Goal: Task Accomplishment & Management: Manage account settings

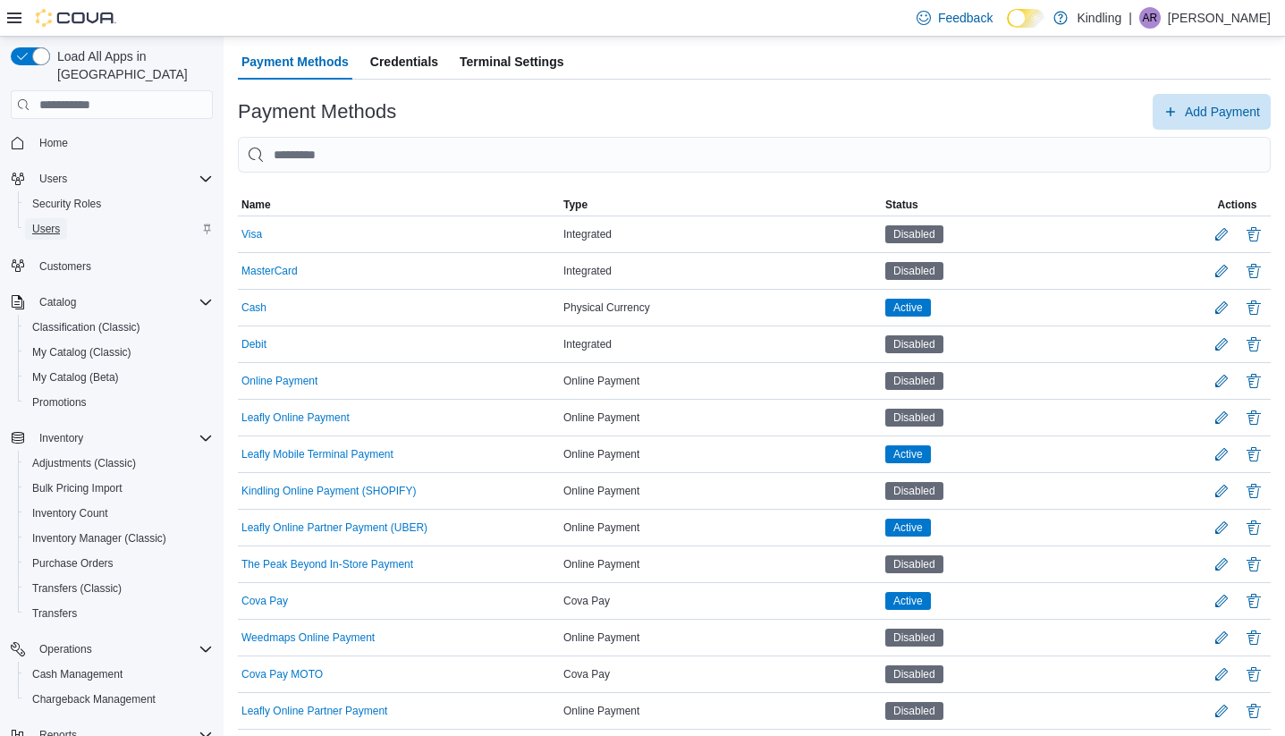
click at [55, 222] on span "Users" at bounding box center [46, 229] width 28 height 14
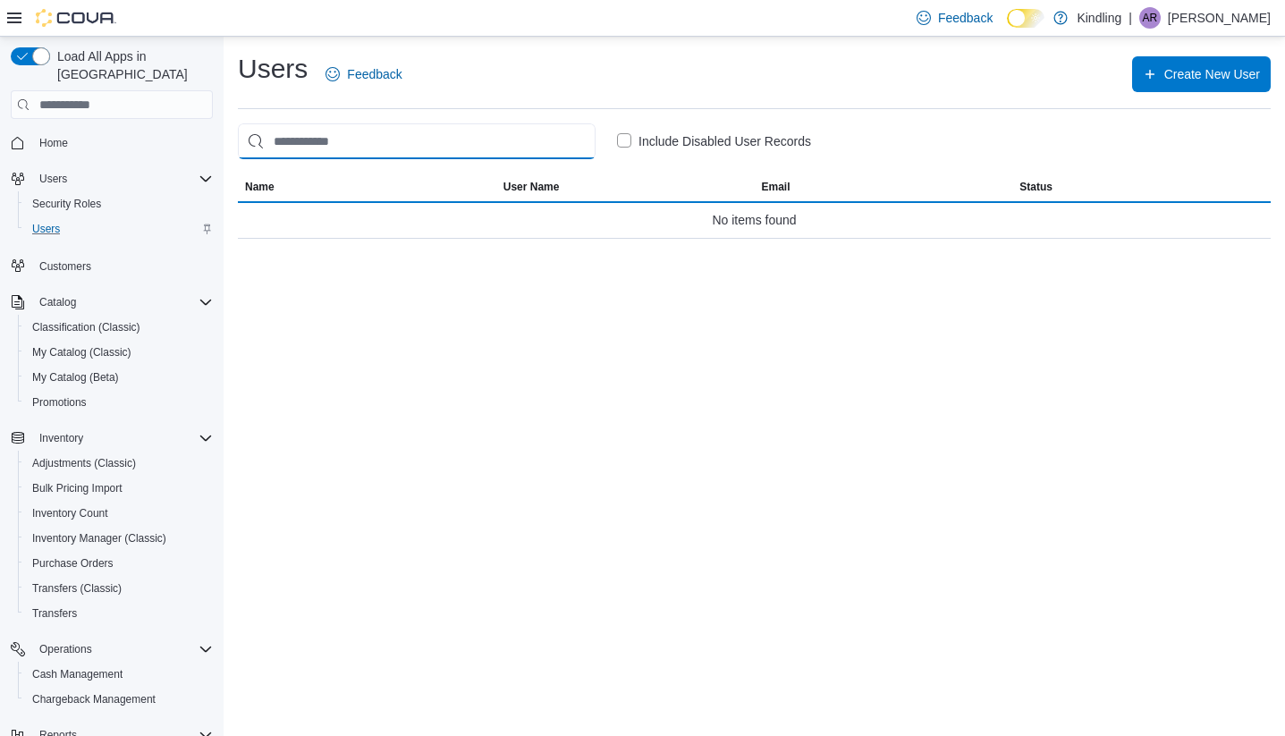
click at [376, 151] on input "search" at bounding box center [417, 141] width 358 height 36
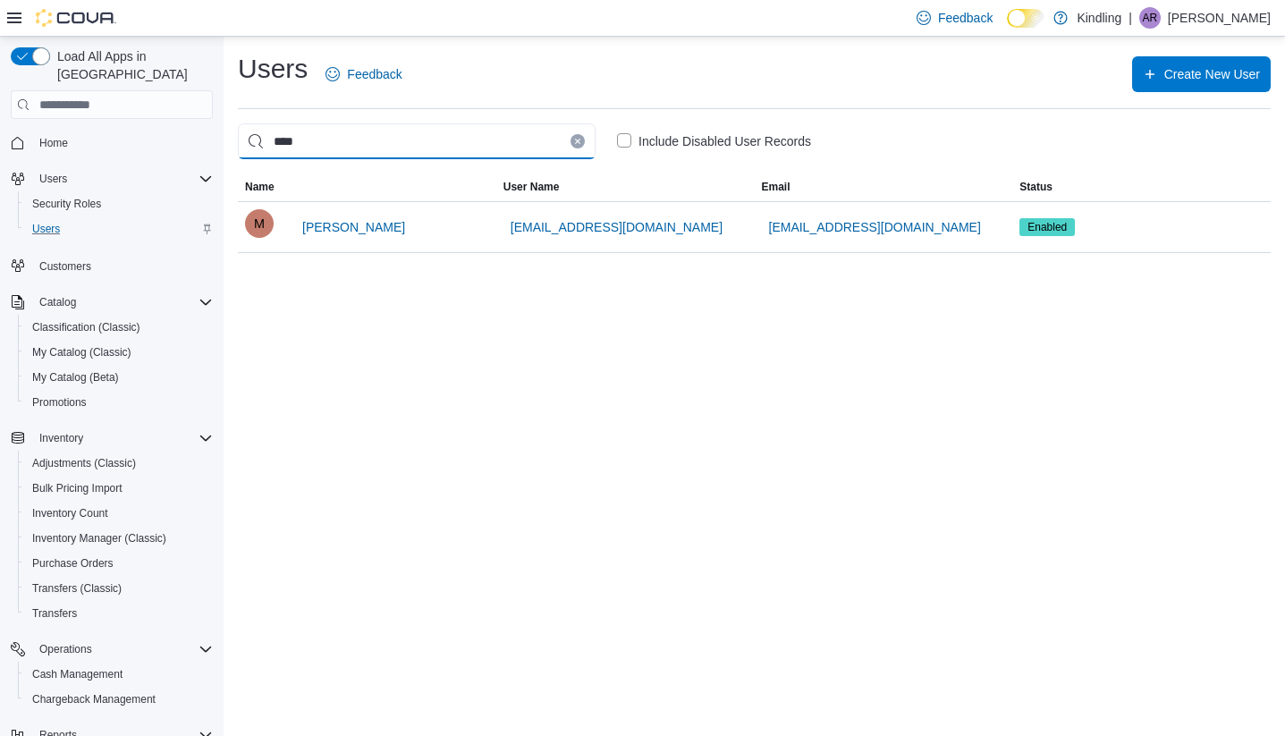
type input "****"
click at [1178, 62] on span "Create New User" at bounding box center [1200, 73] width 117 height 36
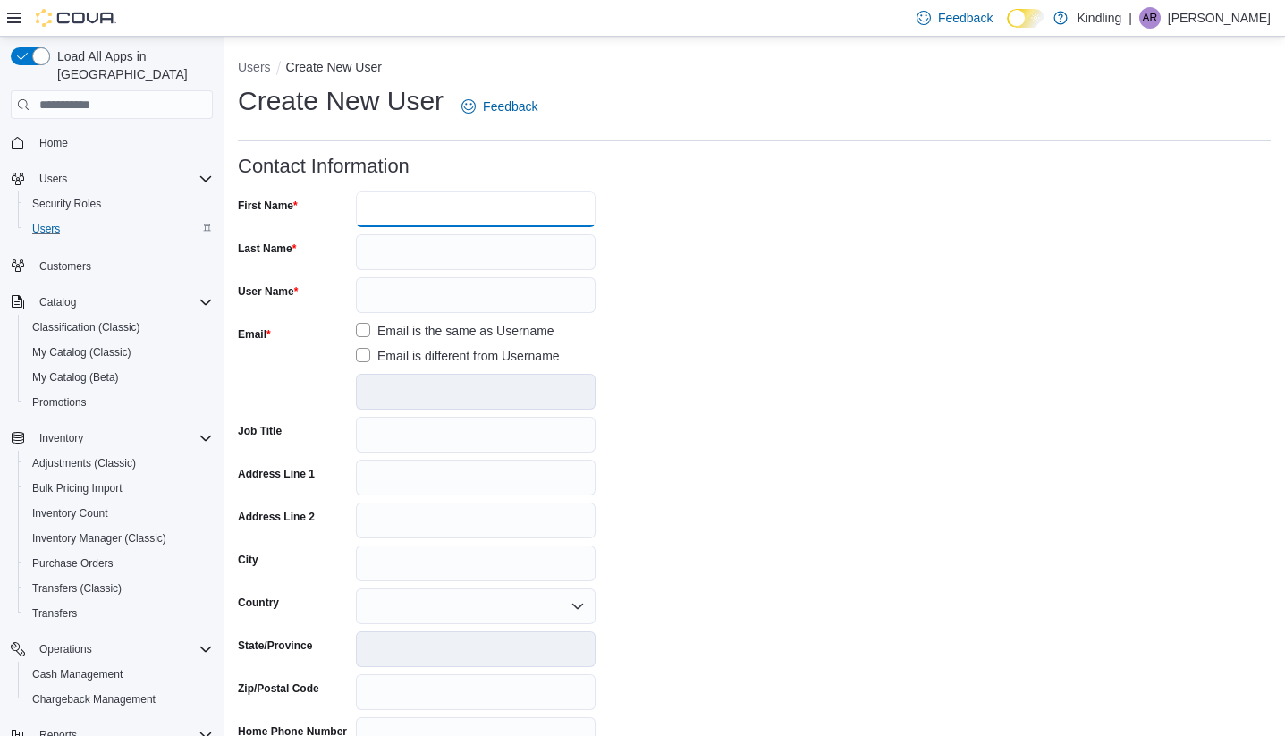
click at [422, 208] on input "First Name" at bounding box center [476, 209] width 240 height 36
type input "********"
click at [260, 73] on button "Users" at bounding box center [254, 67] width 33 height 14
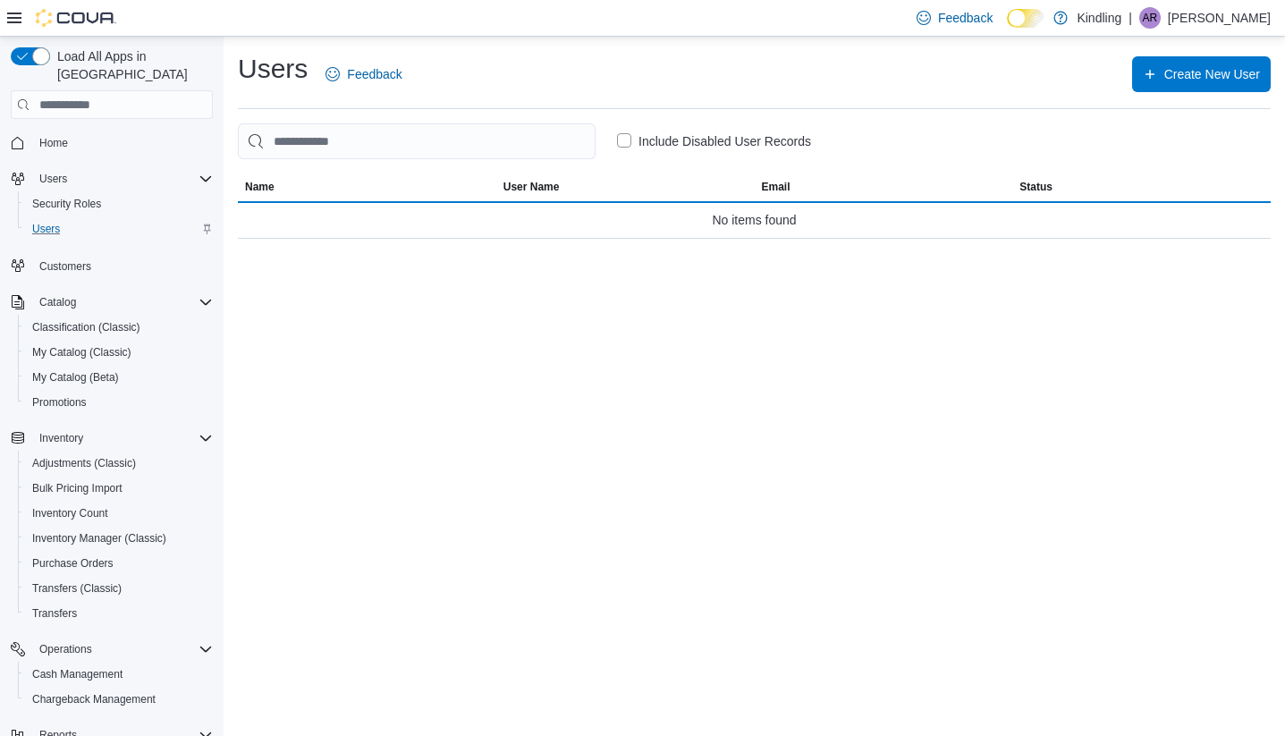
click at [379, 158] on input "search" at bounding box center [417, 141] width 358 height 36
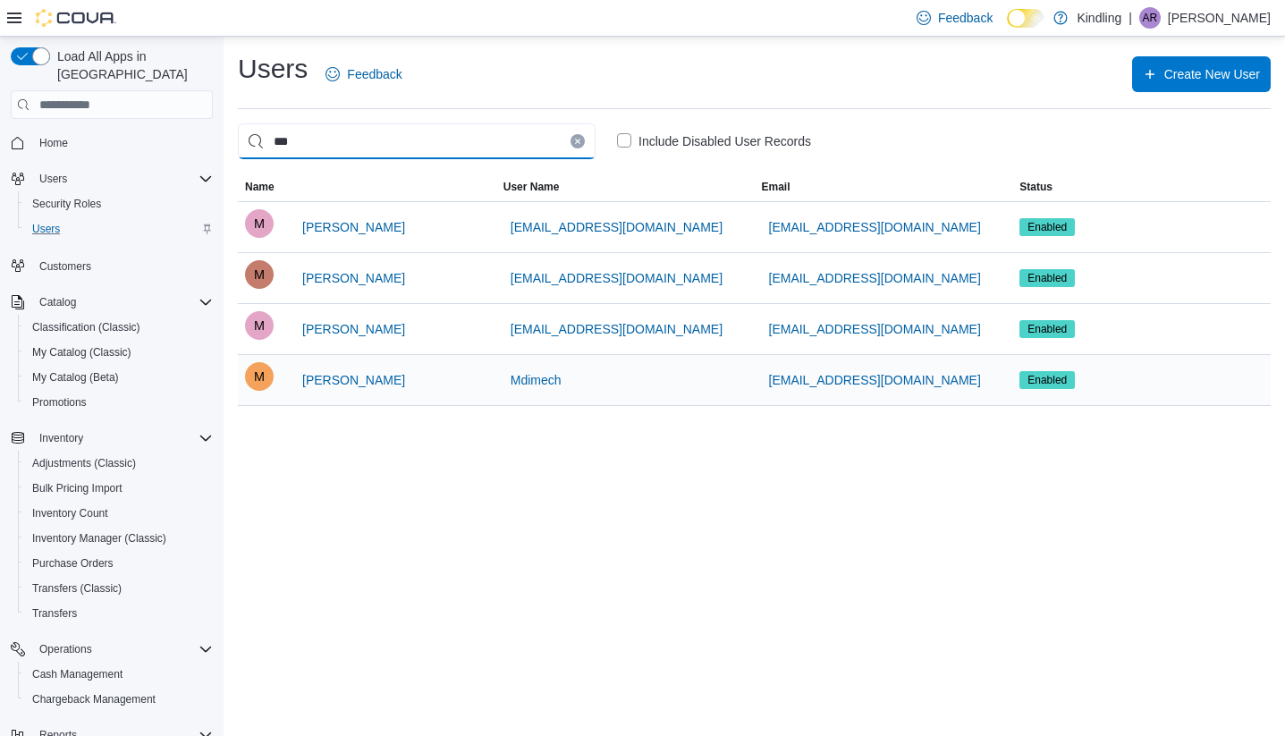
type input "***"
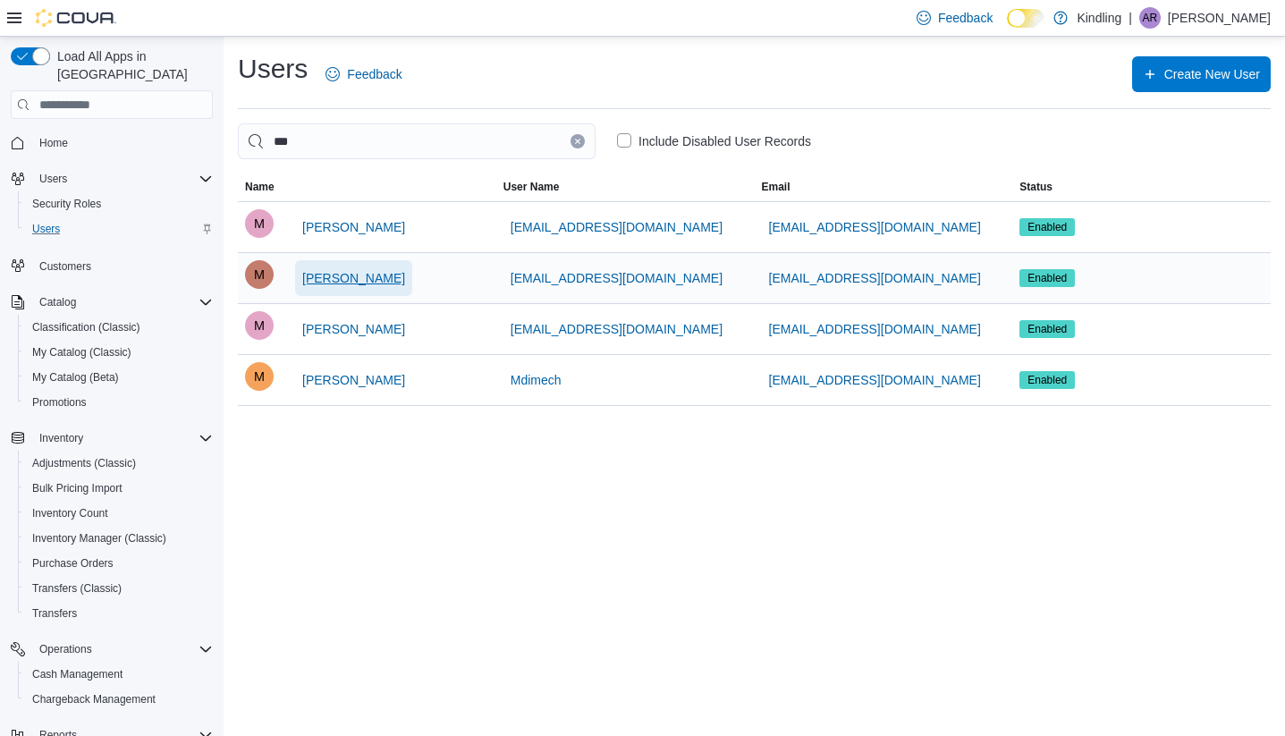
click at [359, 281] on span "[PERSON_NAME]" at bounding box center [353, 278] width 103 height 18
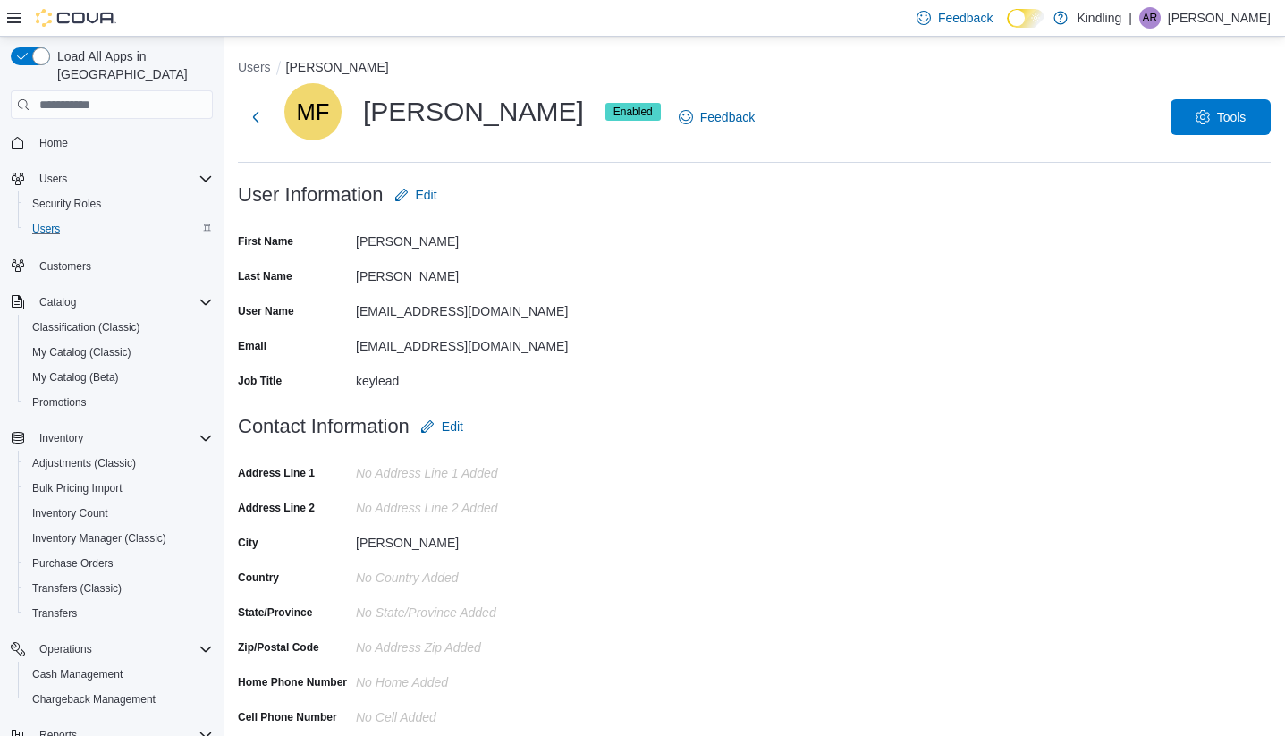
scroll to position [163, 0]
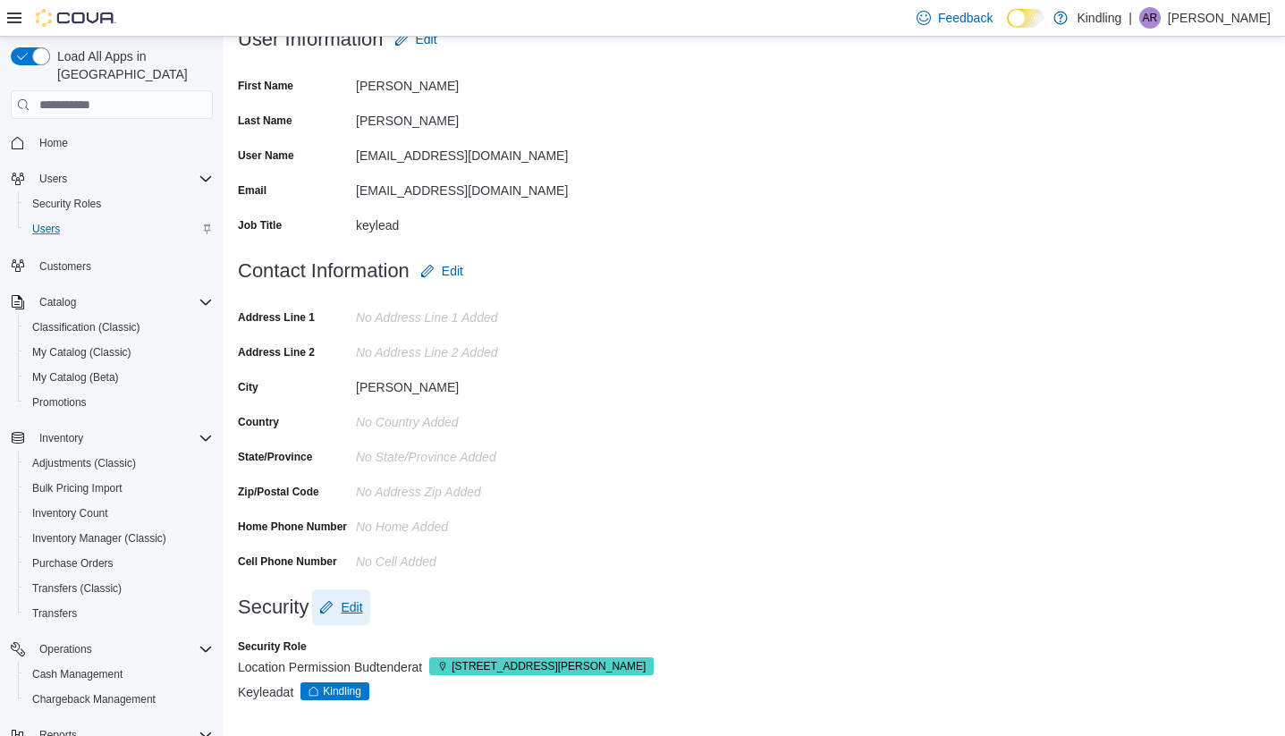
click at [353, 605] on span "Edit" at bounding box center [351, 607] width 21 height 18
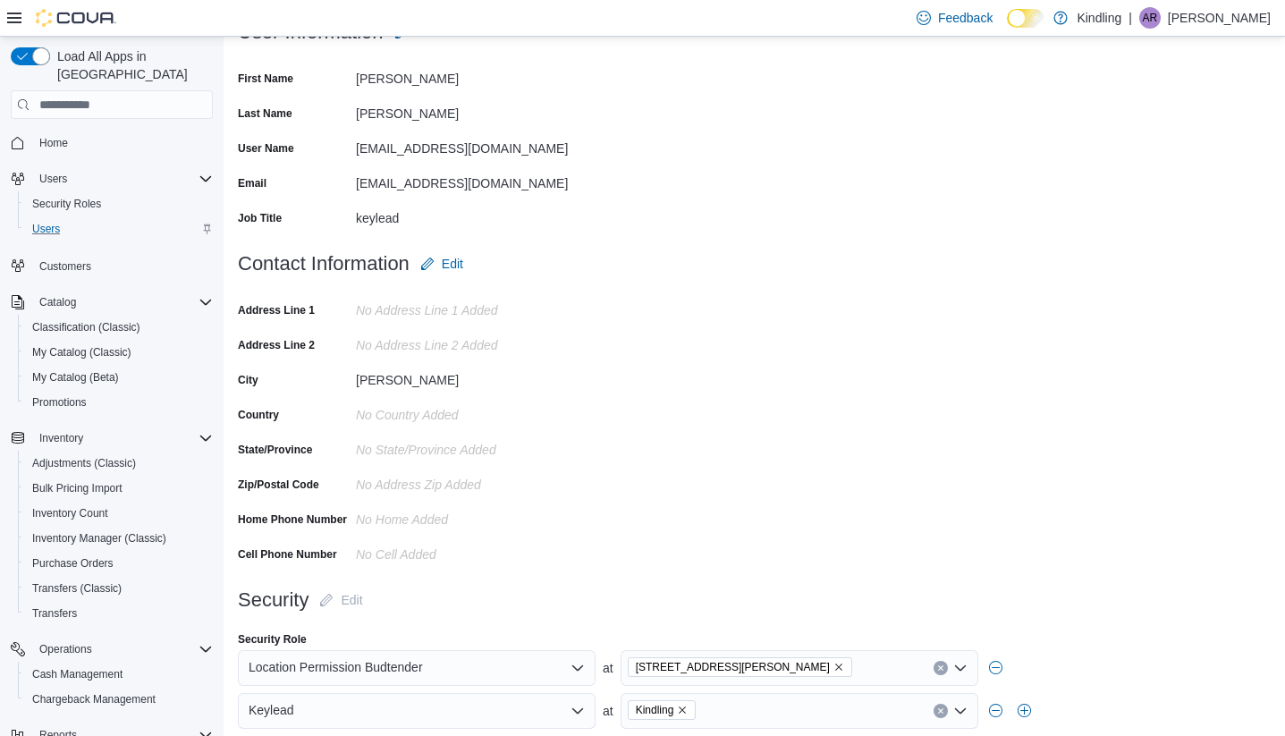
scroll to position [234, 0]
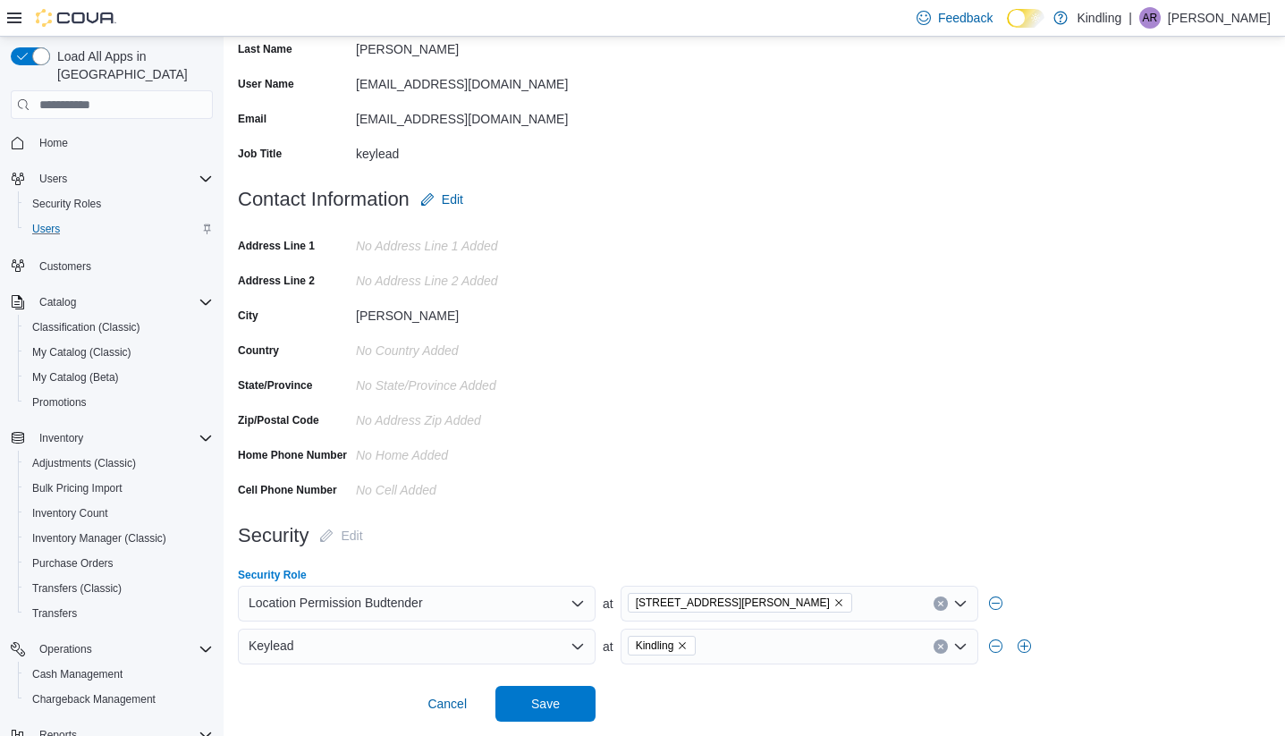
click at [790, 608] on div "[STREET_ADDRESS][PERSON_NAME]" at bounding box center [799, 604] width 358 height 36
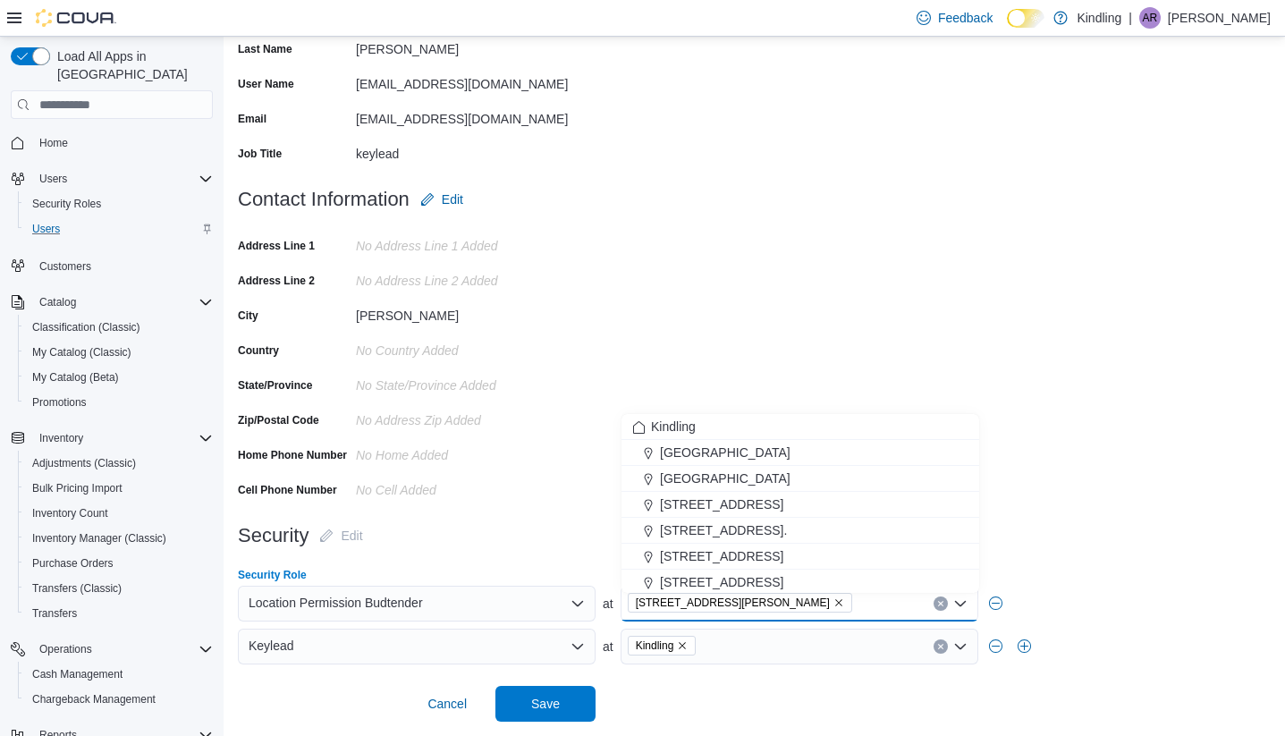
type input "*"
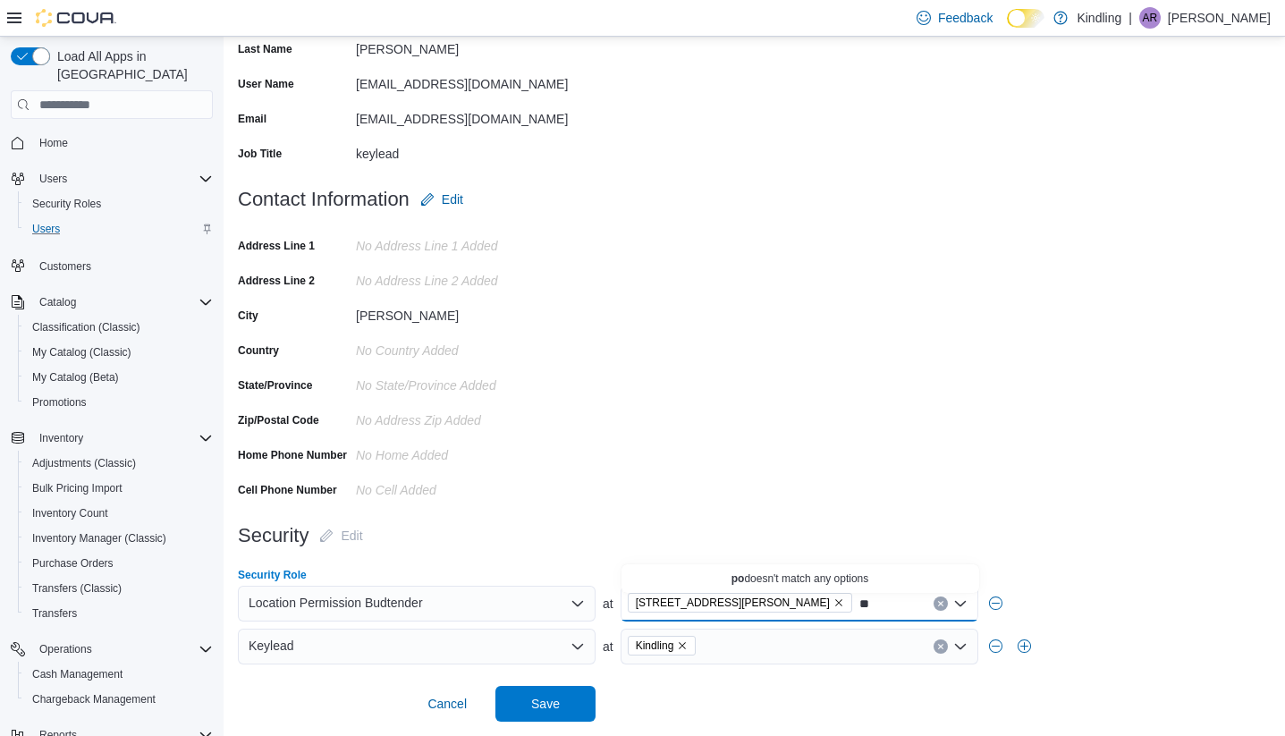
type input "*"
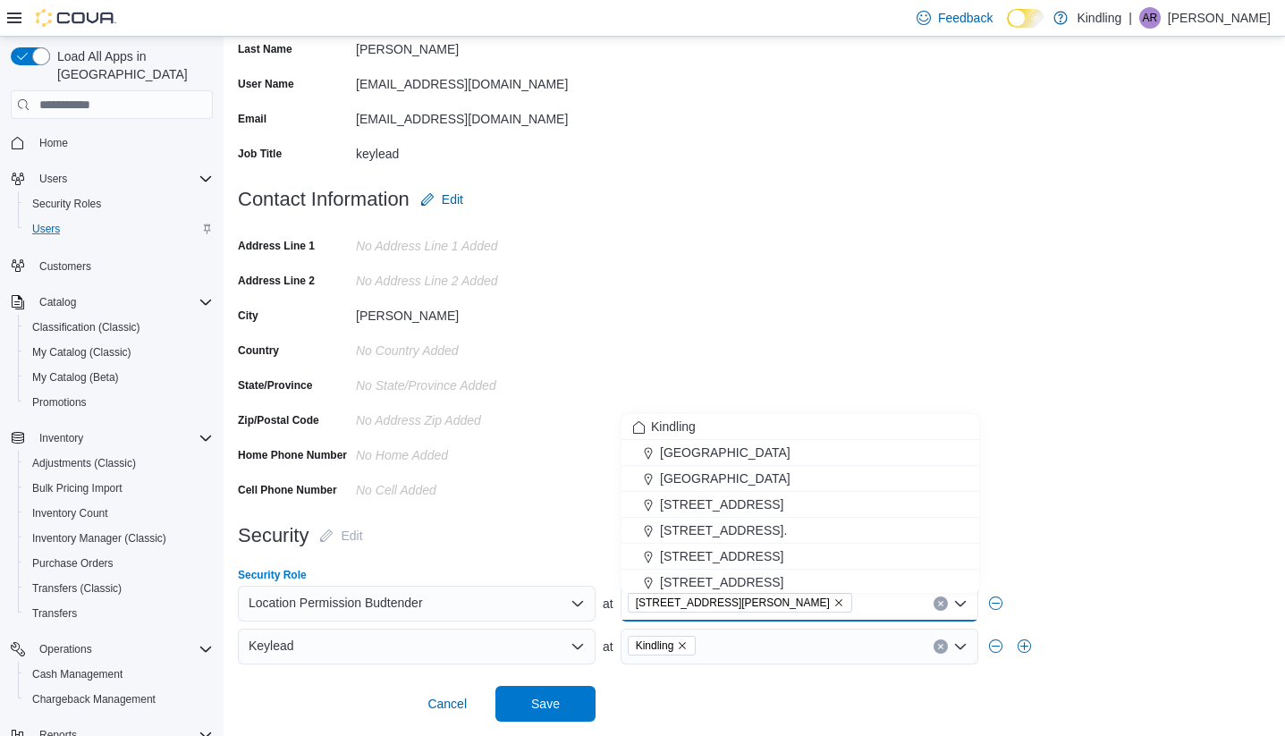
click at [584, 544] on div "Security Edit" at bounding box center [417, 536] width 358 height 36
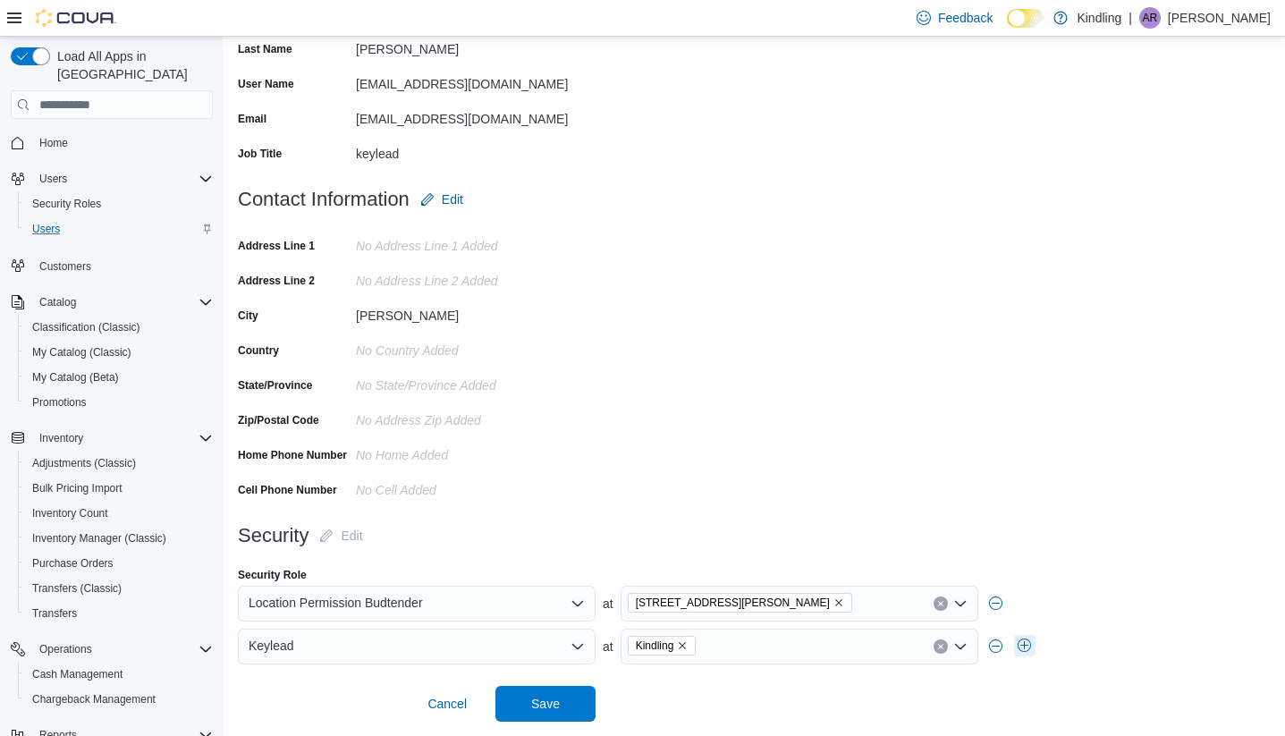
click at [1024, 643] on button "button" at bounding box center [1024, 645] width 21 height 21
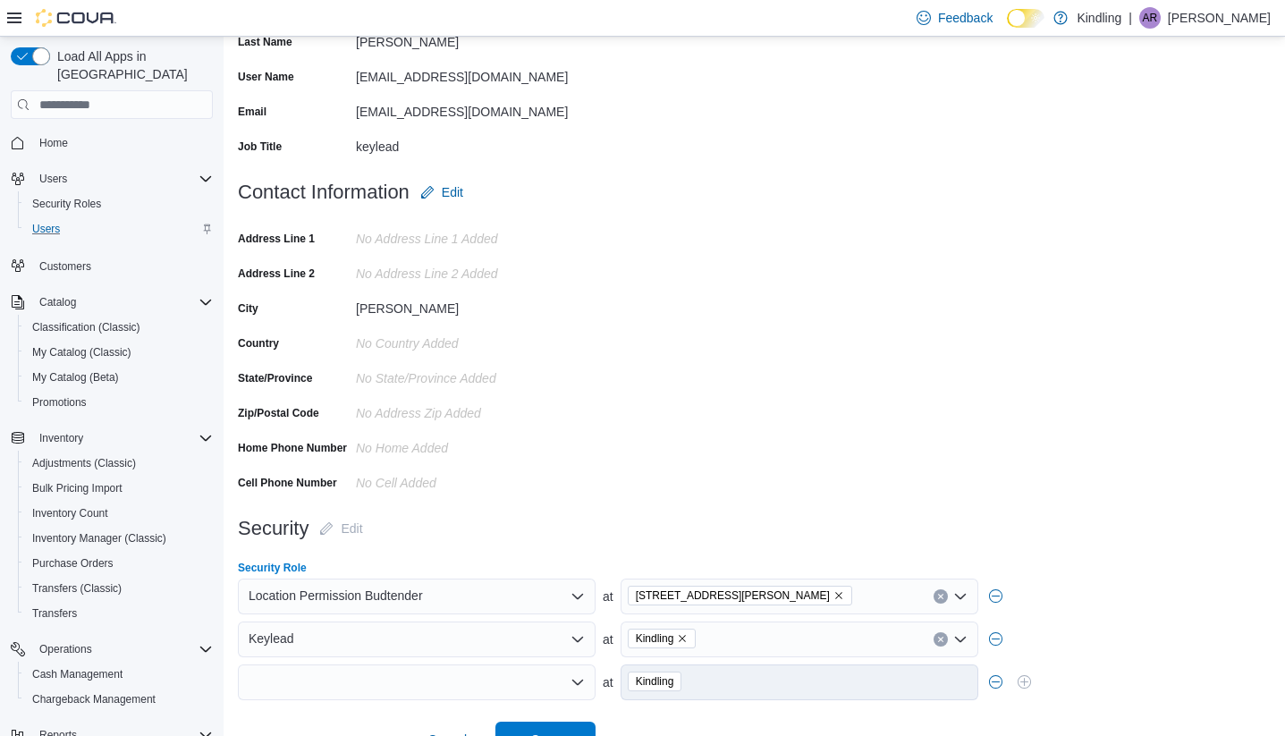
click at [561, 679] on div at bounding box center [417, 682] width 358 height 36
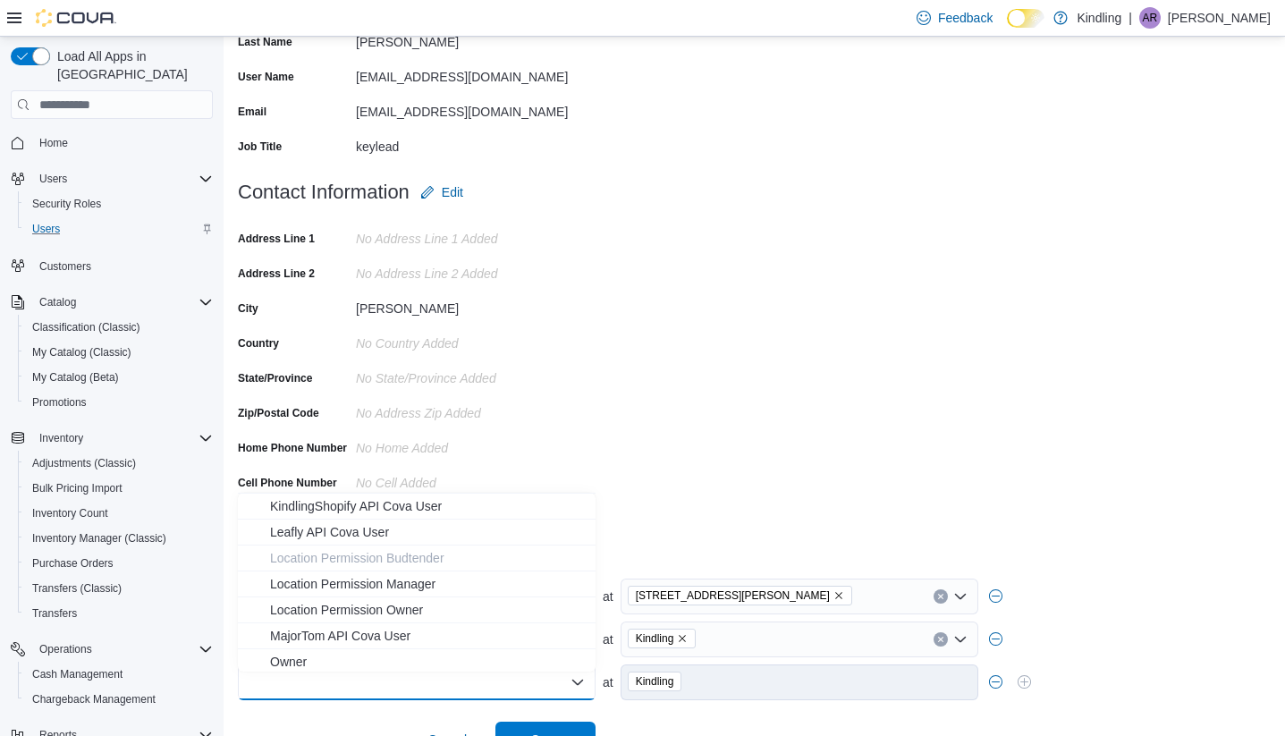
scroll to position [236, 0]
click at [450, 581] on span "Location Permission Manager" at bounding box center [427, 580] width 315 height 18
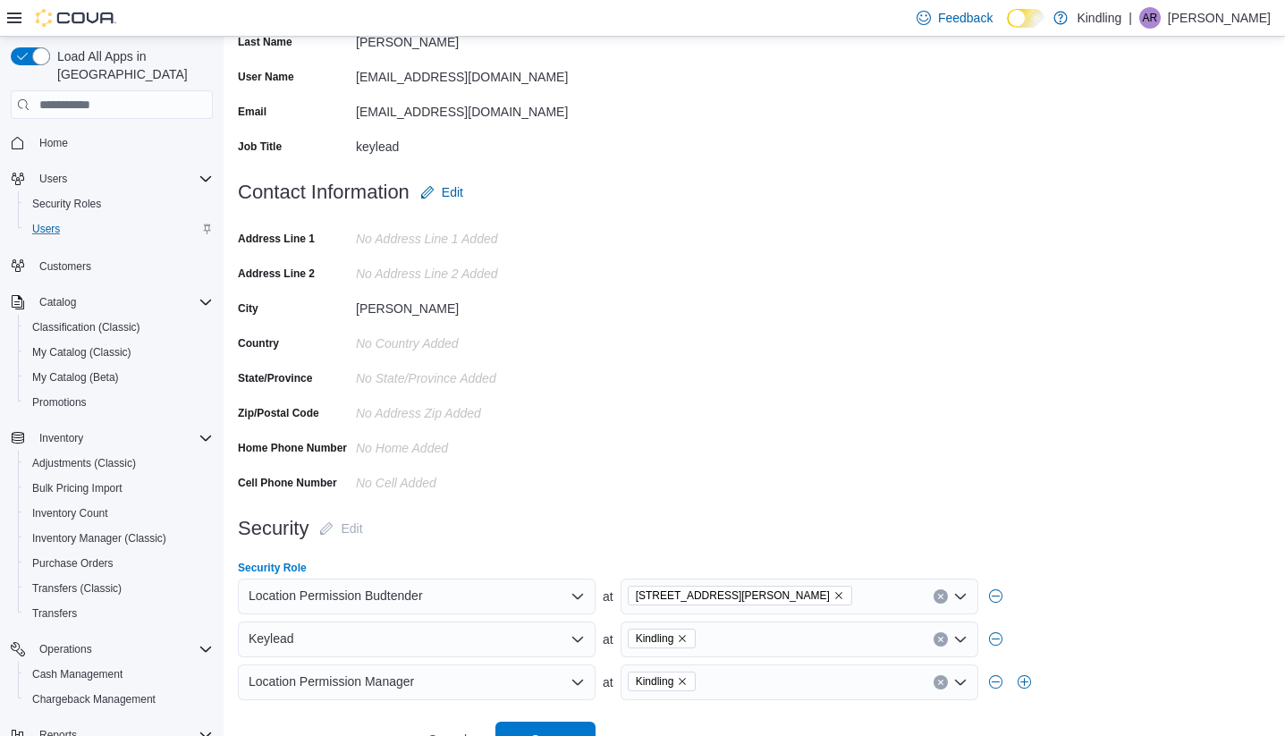
click at [684, 687] on icon "Remove Kindling from selection in this group" at bounding box center [682, 681] width 11 height 11
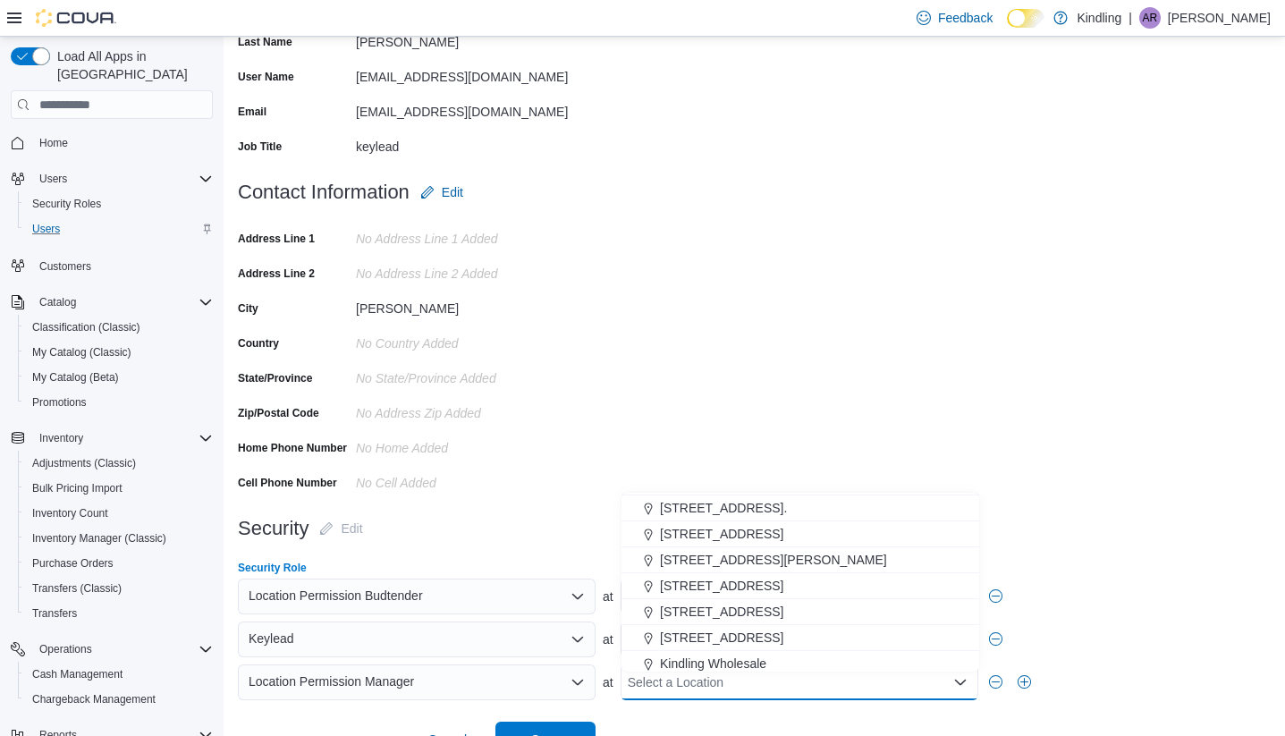
scroll to position [97, 0]
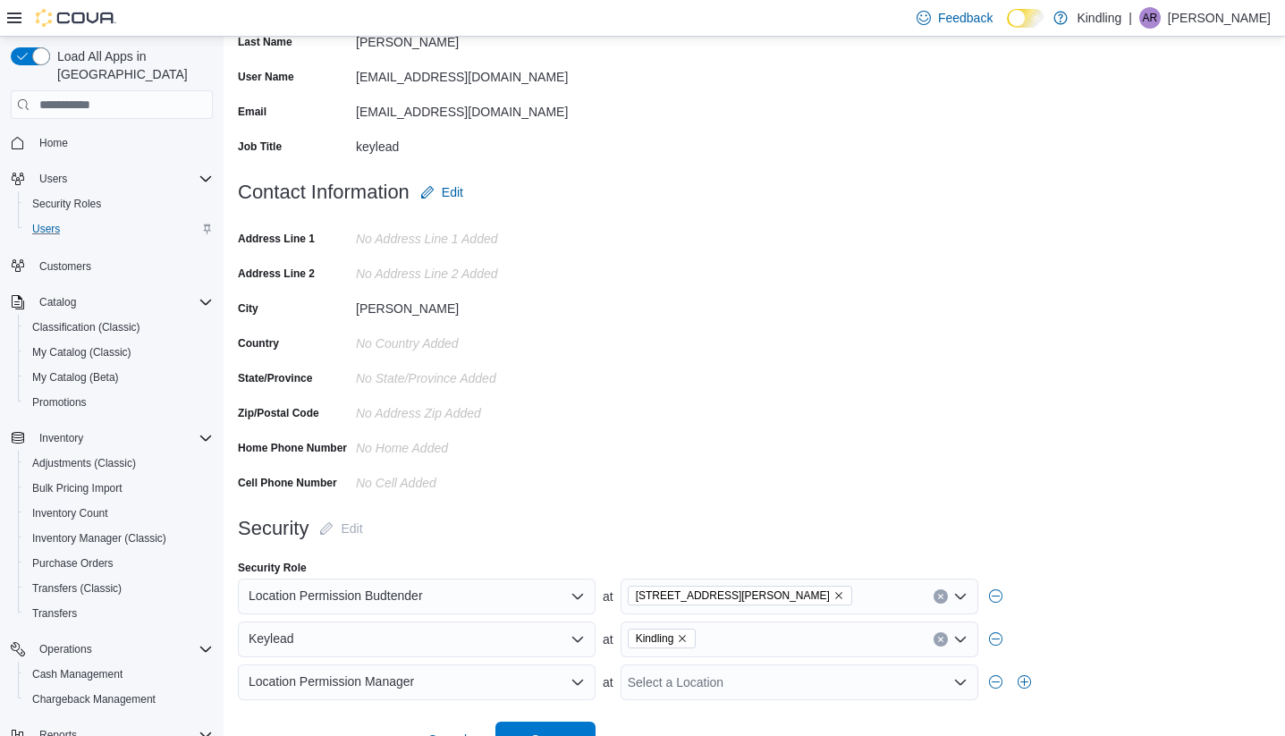
click at [700, 689] on div "Select a Location" at bounding box center [799, 682] width 358 height 36
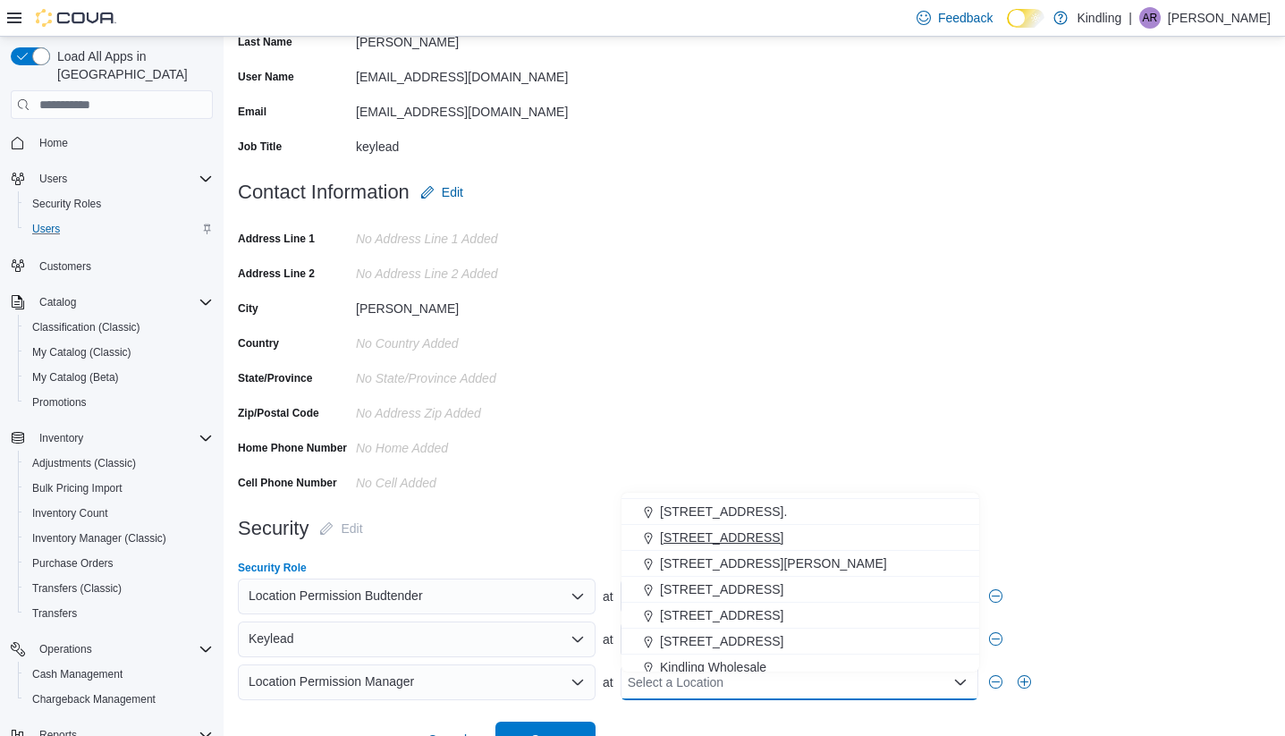
scroll to position [110, 0]
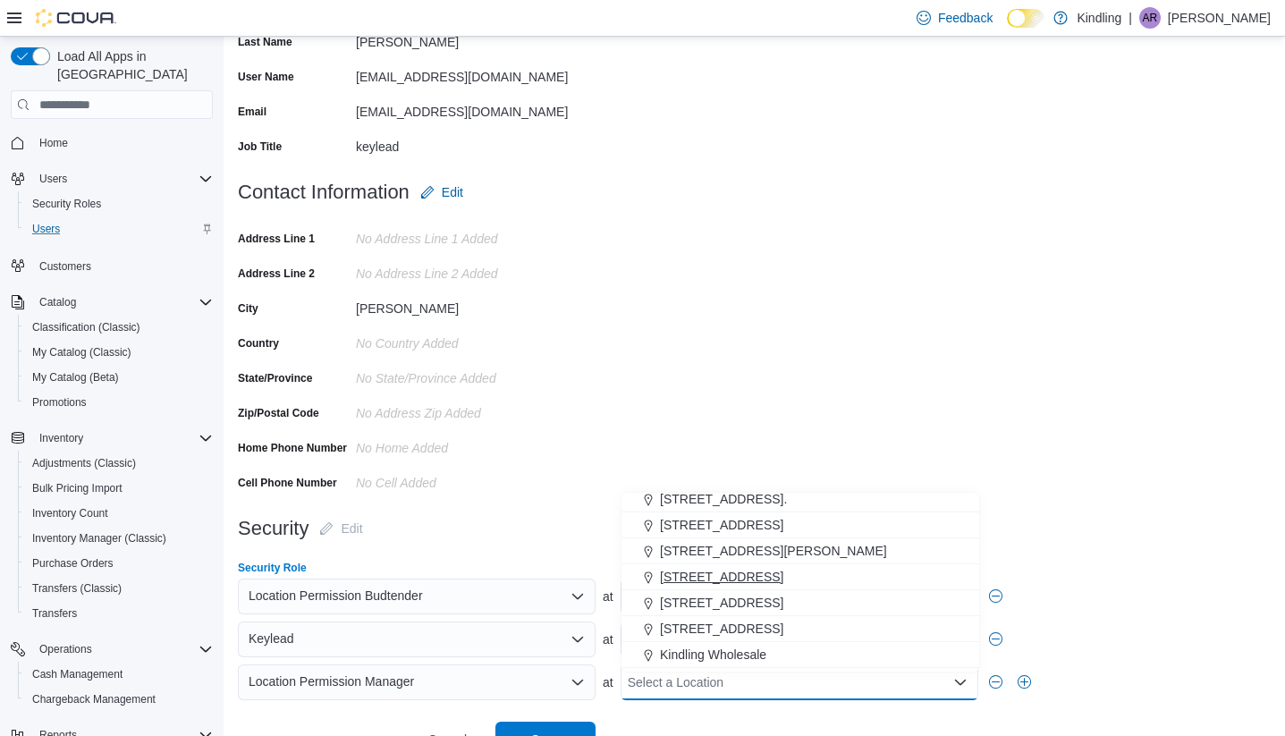
click at [739, 582] on span "[STREET_ADDRESS]" at bounding box center [721, 577] width 123 height 18
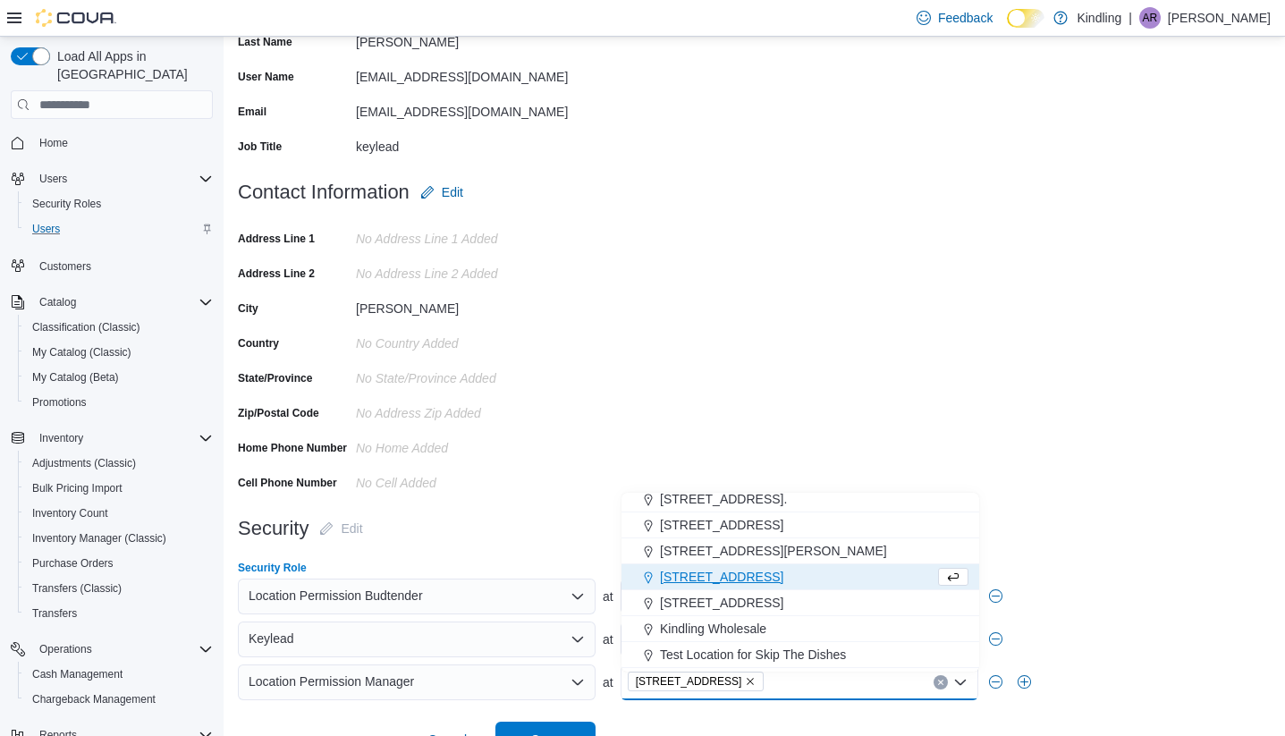
click at [822, 684] on div "[STREET_ADDRESS]" at bounding box center [799, 682] width 358 height 36
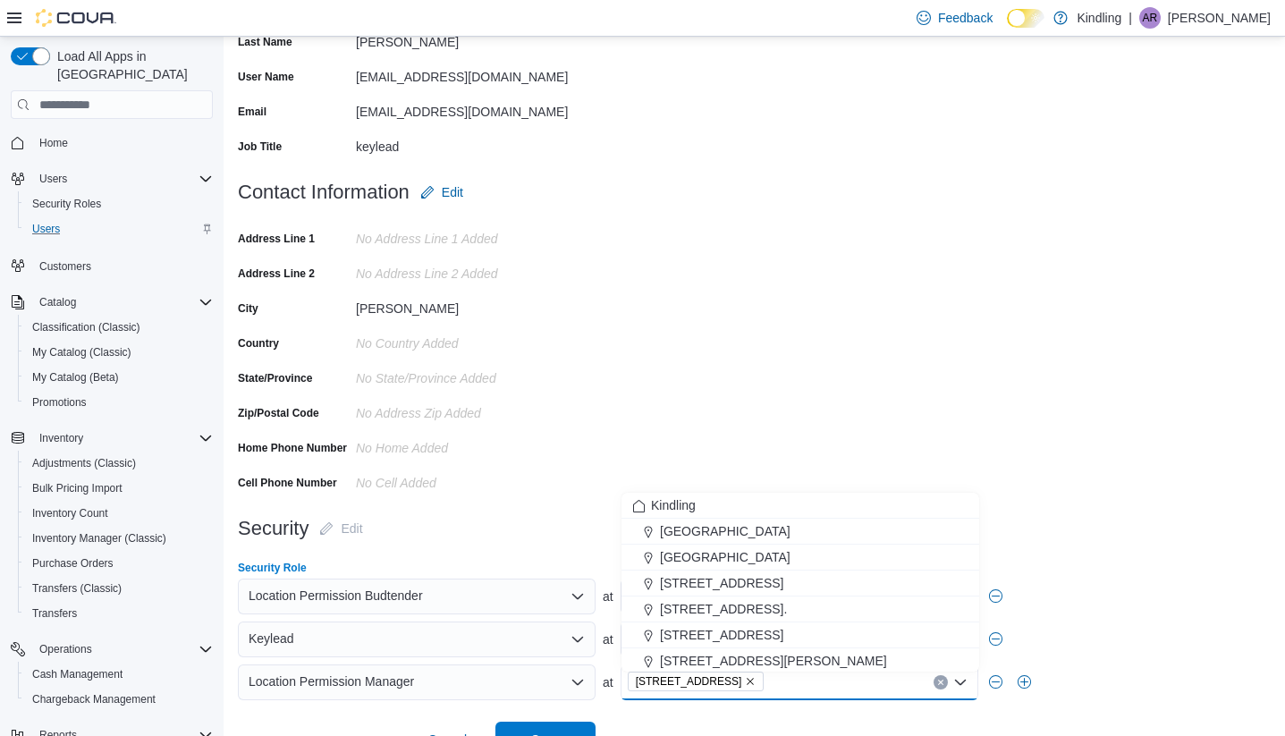
click at [1085, 614] on div "Location Permission Budtender at [STREET_ADDRESS][PERSON_NAME]" at bounding box center [754, 596] width 1032 height 36
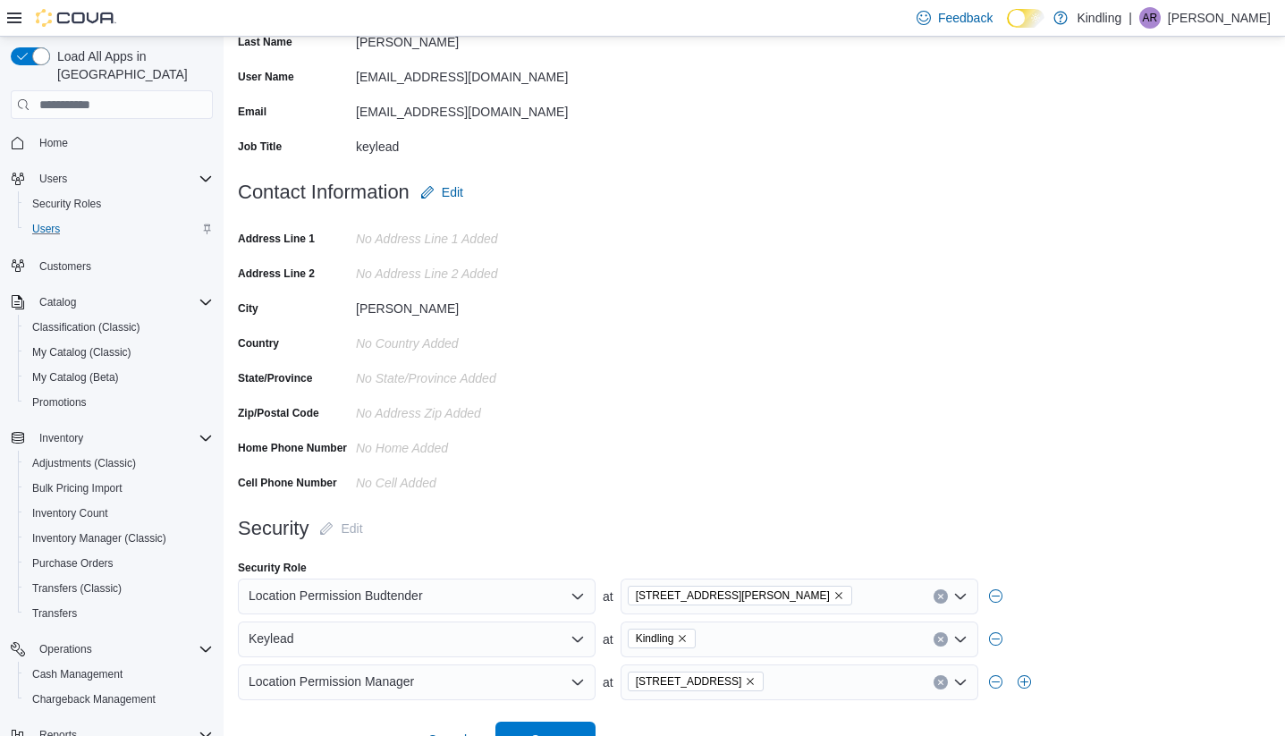
click at [786, 601] on div "[STREET_ADDRESS][PERSON_NAME]" at bounding box center [799, 596] width 358 height 36
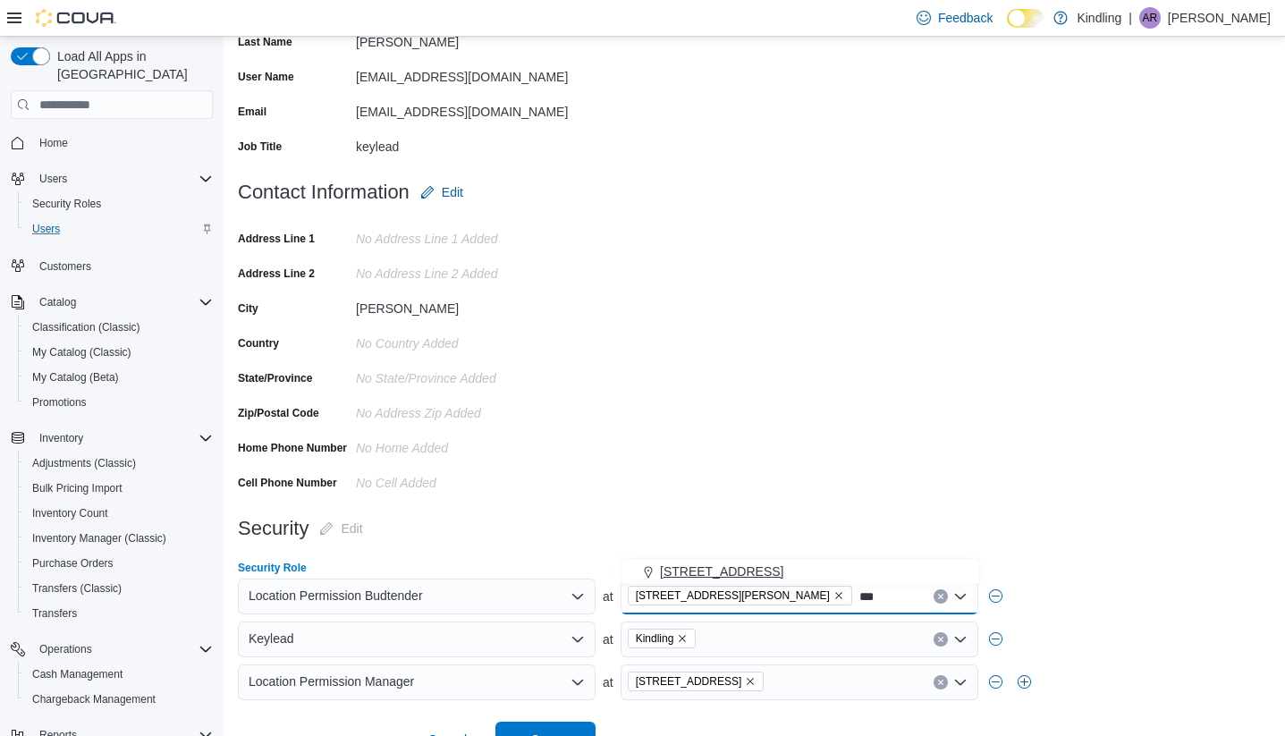
type input "***"
click at [768, 577] on span "[STREET_ADDRESS]" at bounding box center [721, 571] width 123 height 18
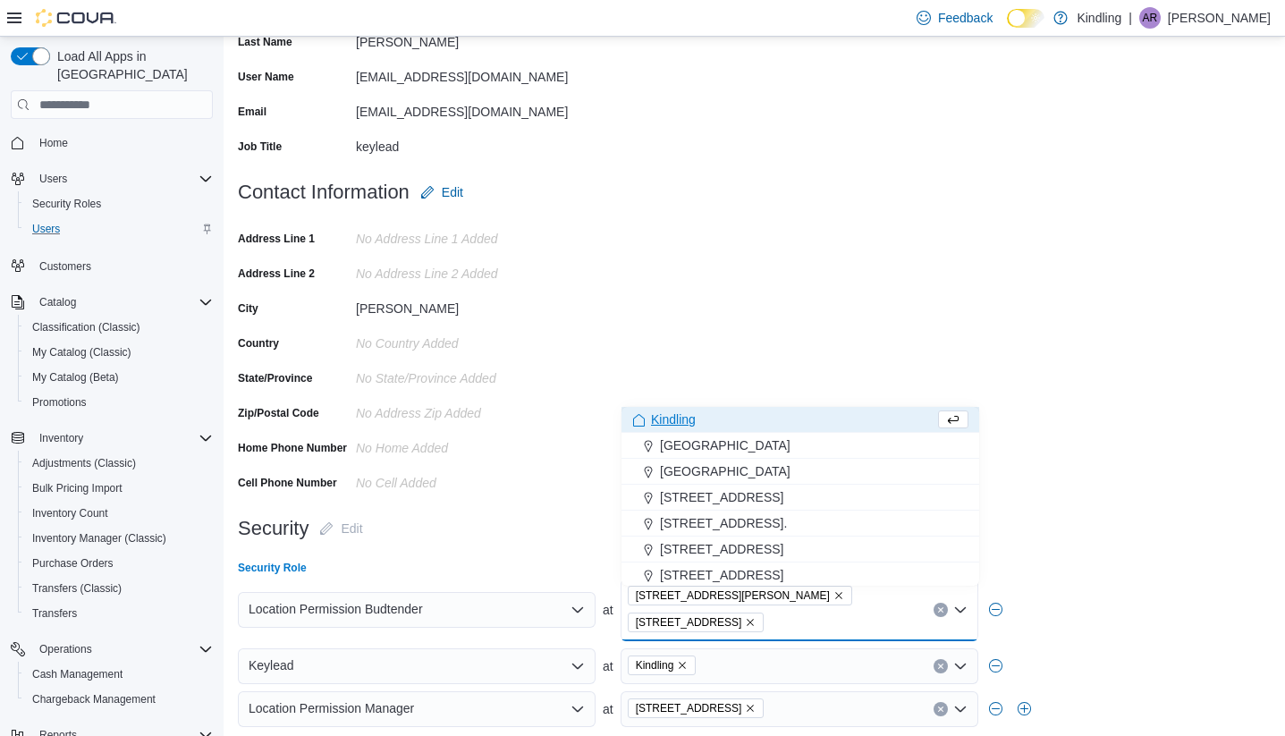
click at [794, 691] on div "[STREET_ADDRESS]" at bounding box center [799, 709] width 358 height 36
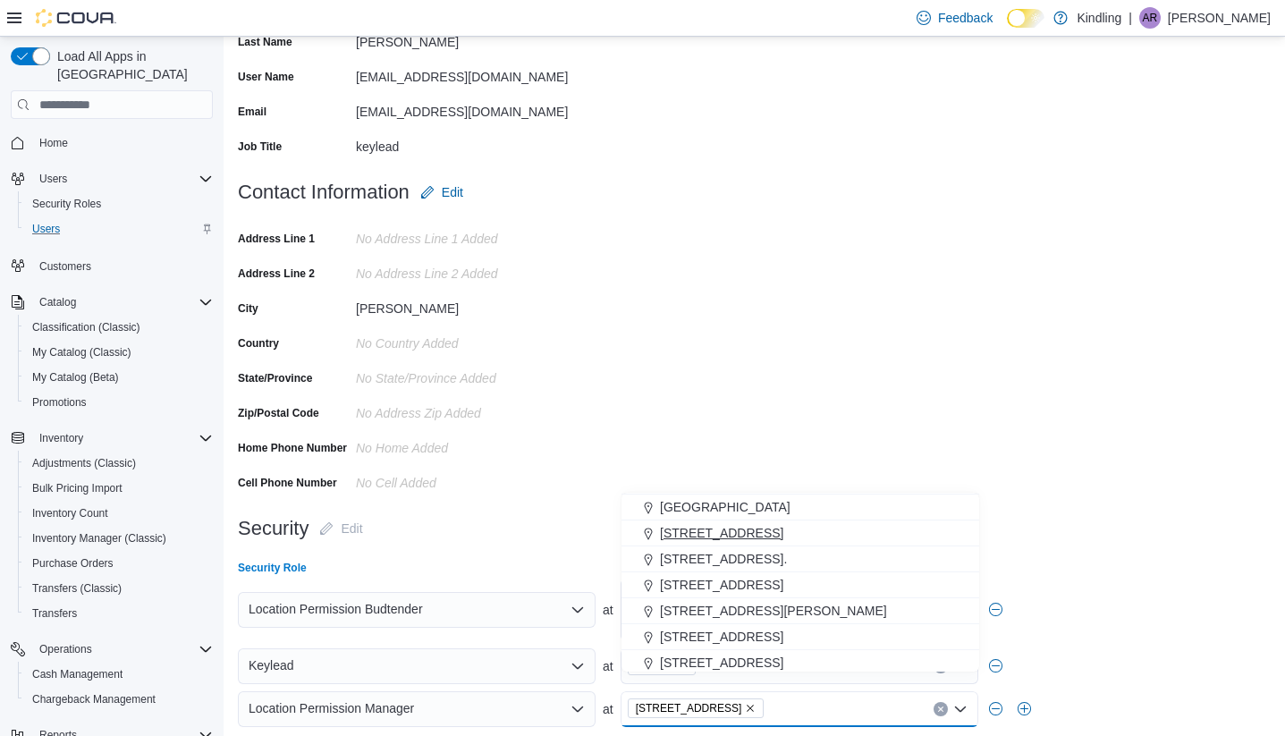
scroll to position [62, 0]
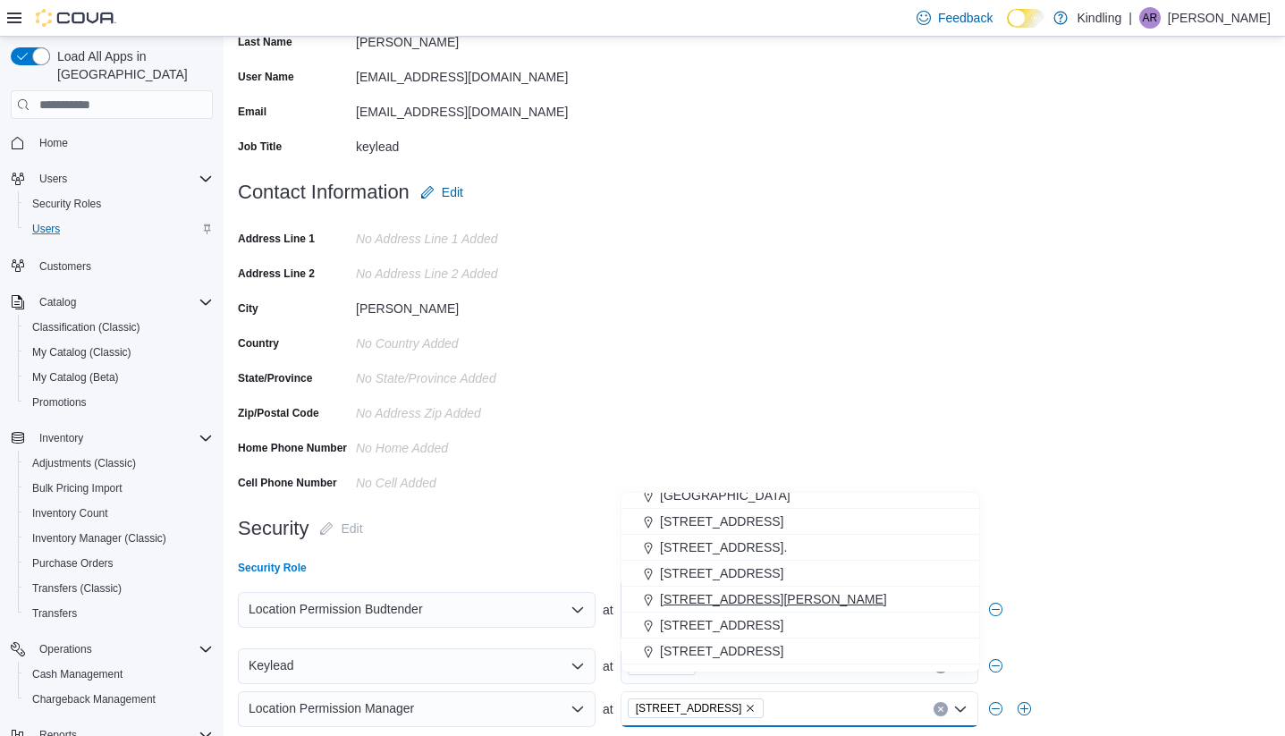
click at [728, 602] on span "[STREET_ADDRESS][PERSON_NAME]" at bounding box center [773, 599] width 227 height 18
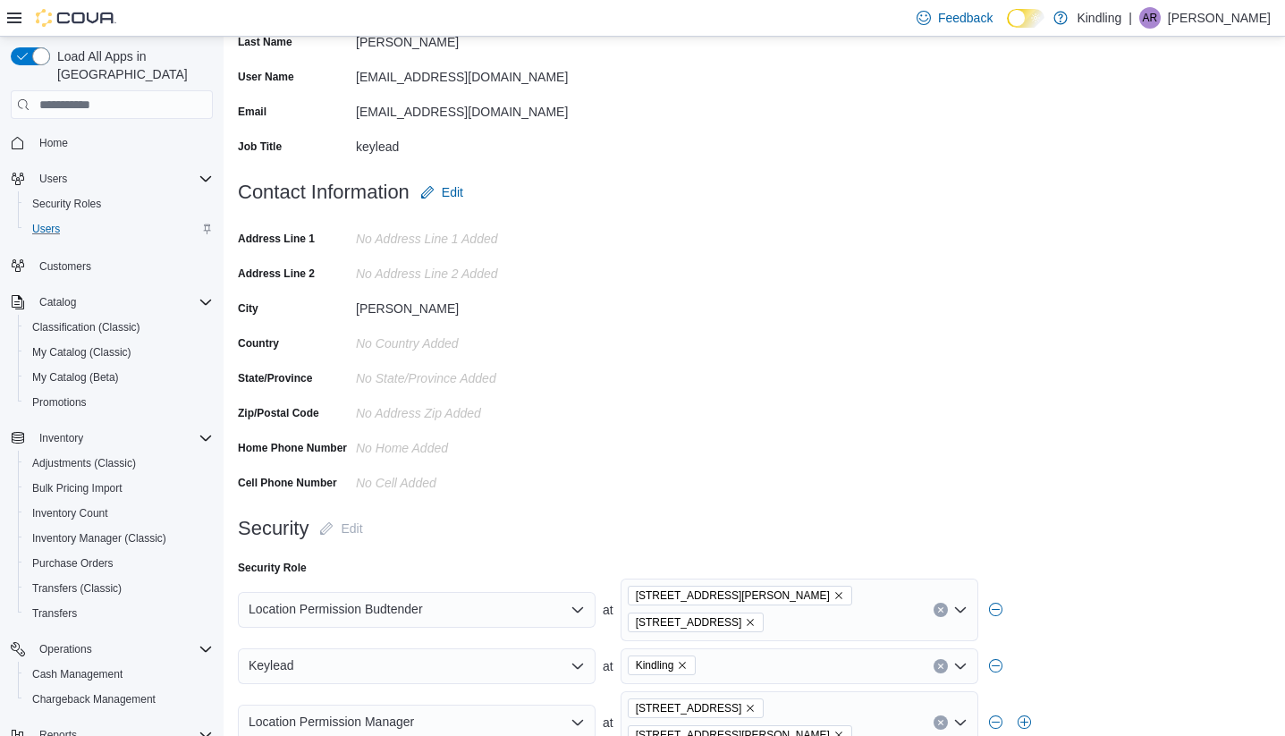
click at [822, 451] on form "Contact Information Edit Address Line 1 No Address Line 1 added Address Line 2 …" at bounding box center [754, 342] width 1032 height 336
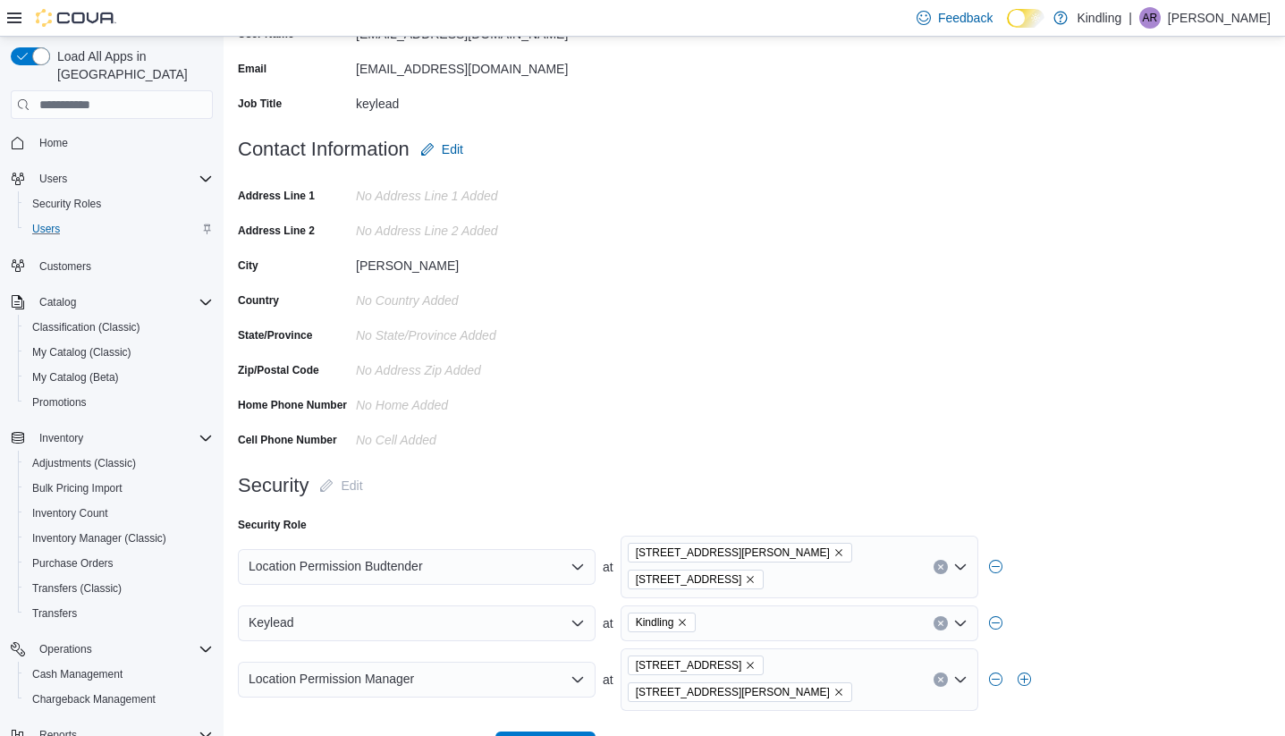
click at [547, 735] on span "Save" at bounding box center [545, 749] width 29 height 18
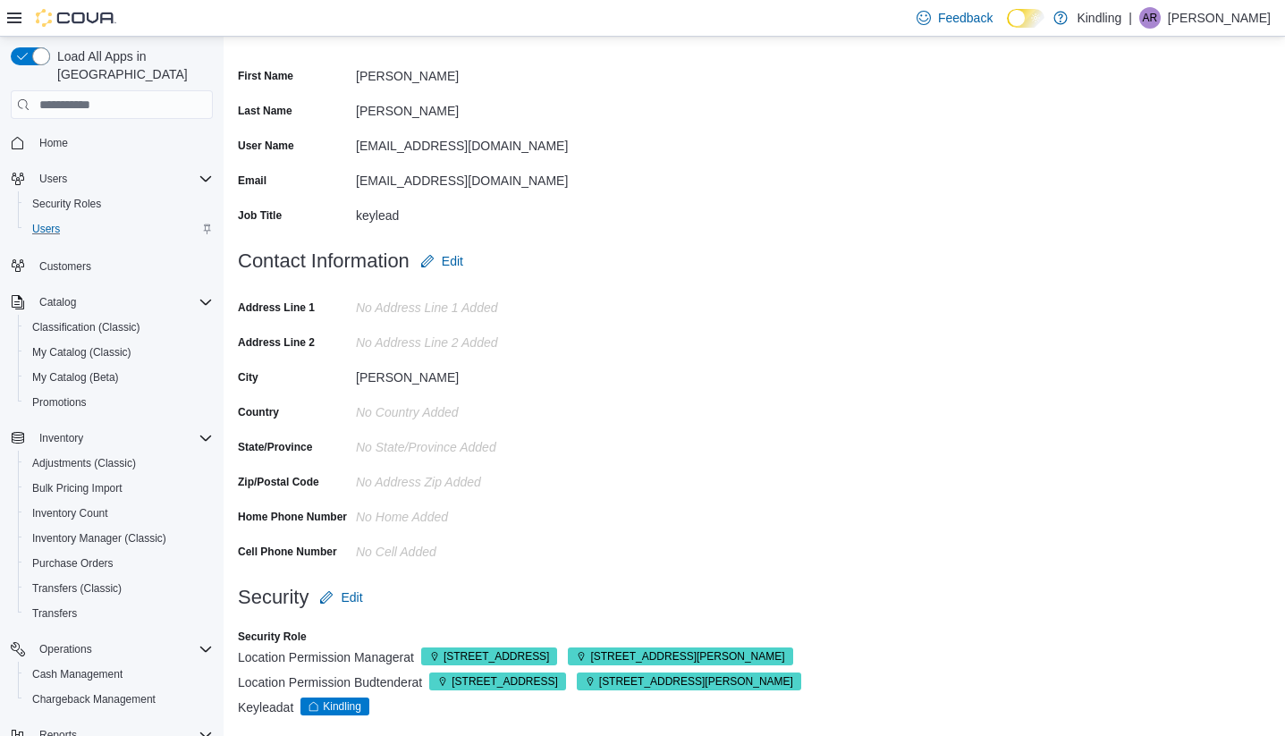
scroll to position [0, 0]
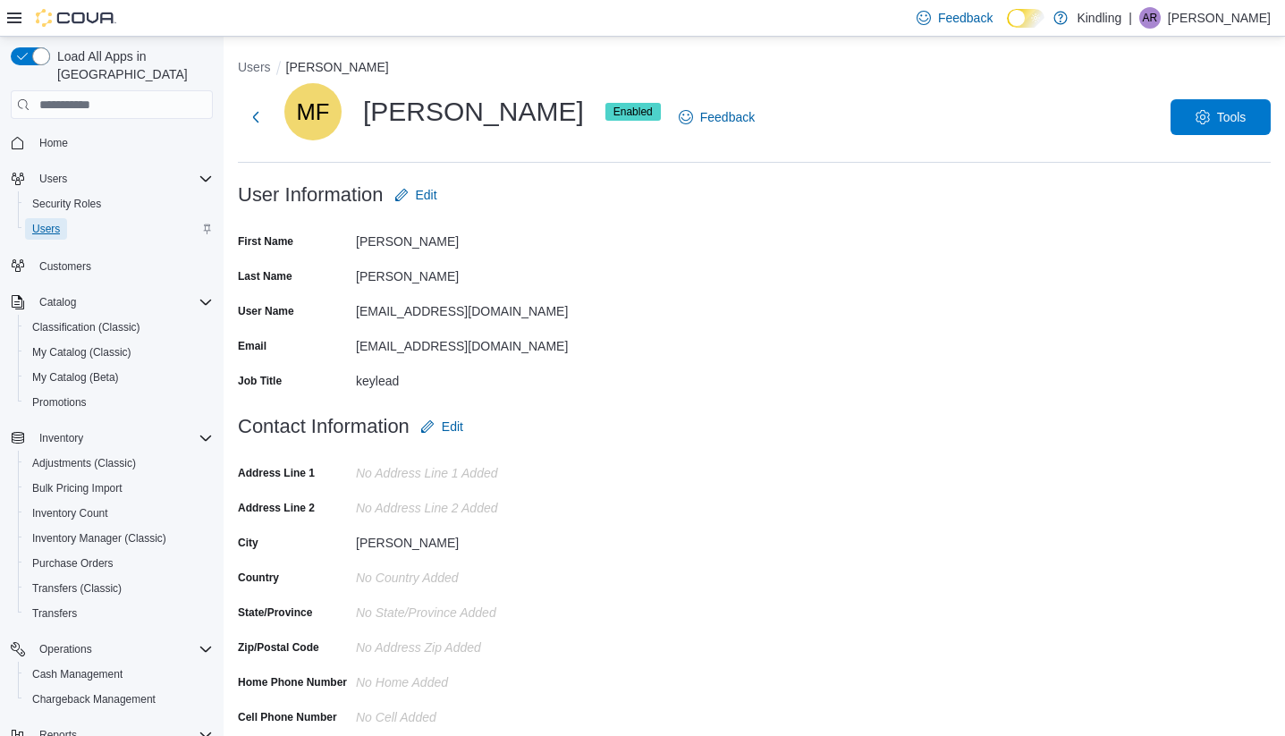
click at [57, 222] on span "Users" at bounding box center [46, 229] width 28 height 14
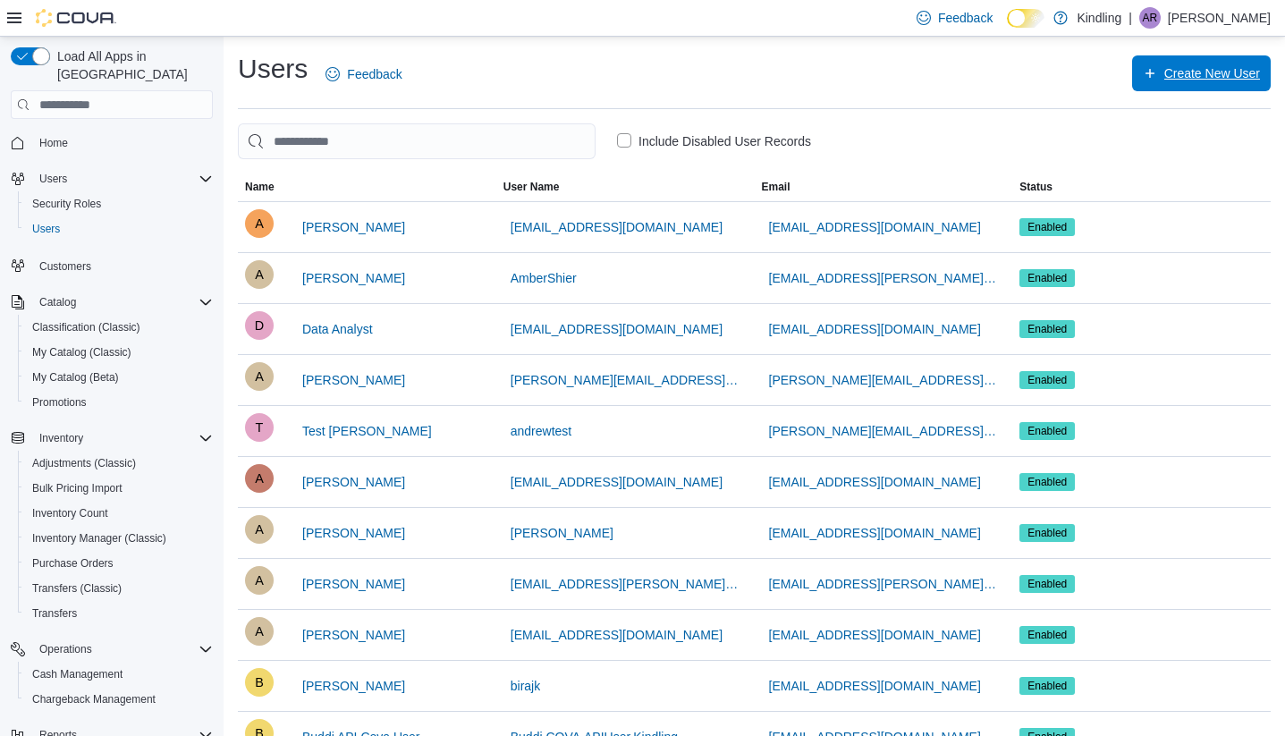
click at [1207, 88] on span "Create New User" at bounding box center [1200, 73] width 117 height 36
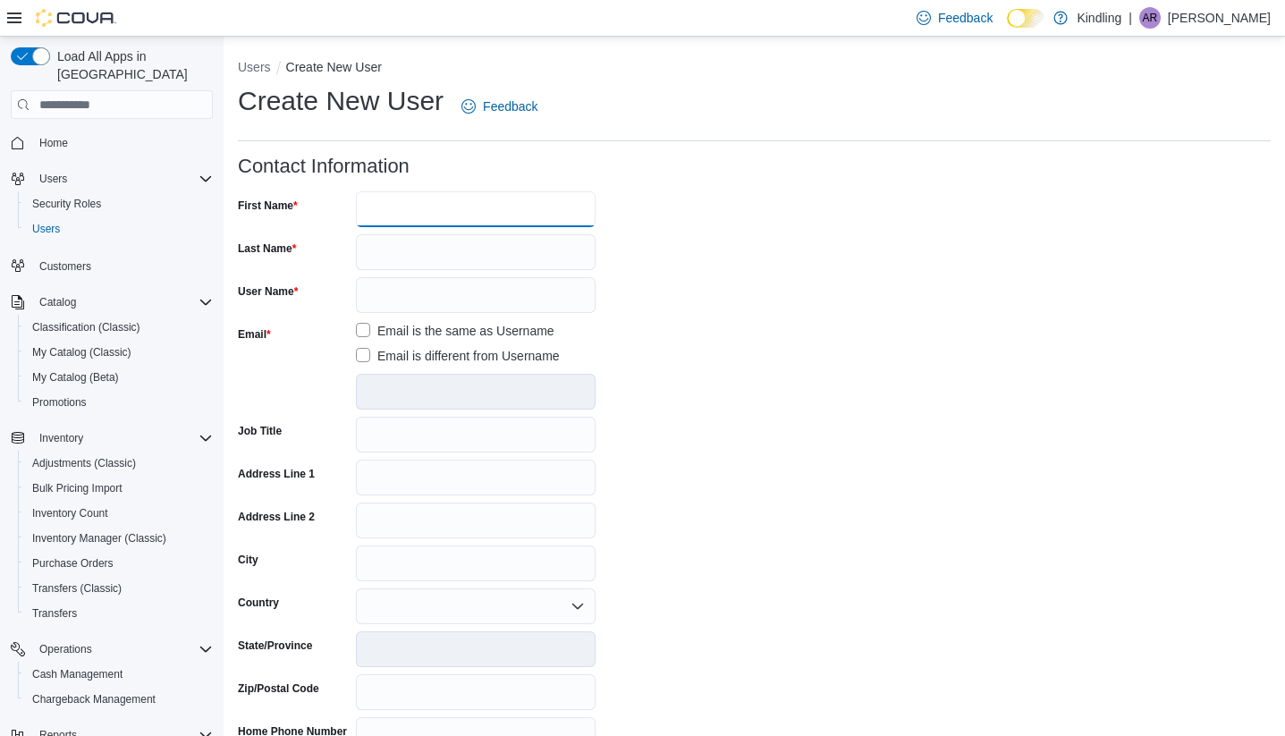
click at [426, 212] on input "First Name" at bounding box center [476, 209] width 240 height 36
type input "********"
type input "******"
click at [426, 288] on input "User Name" at bounding box center [476, 295] width 240 height 36
paste input "**********"
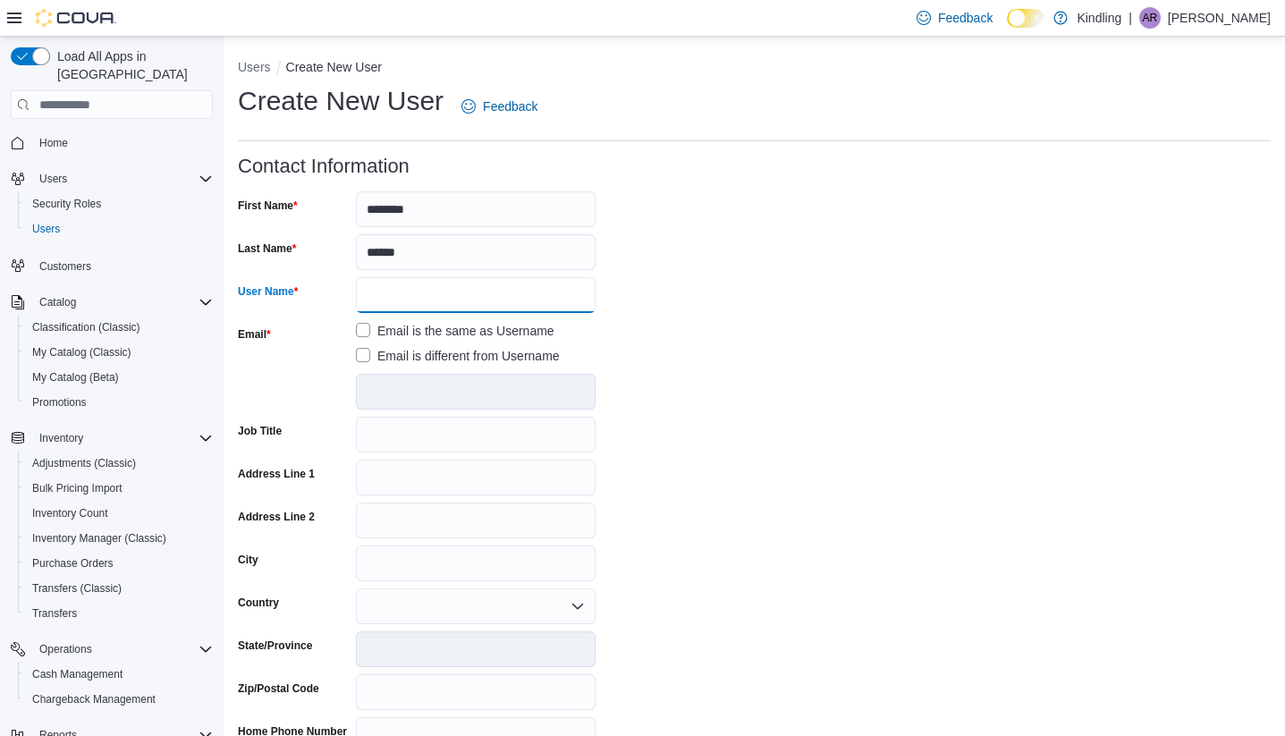
type input "**********"
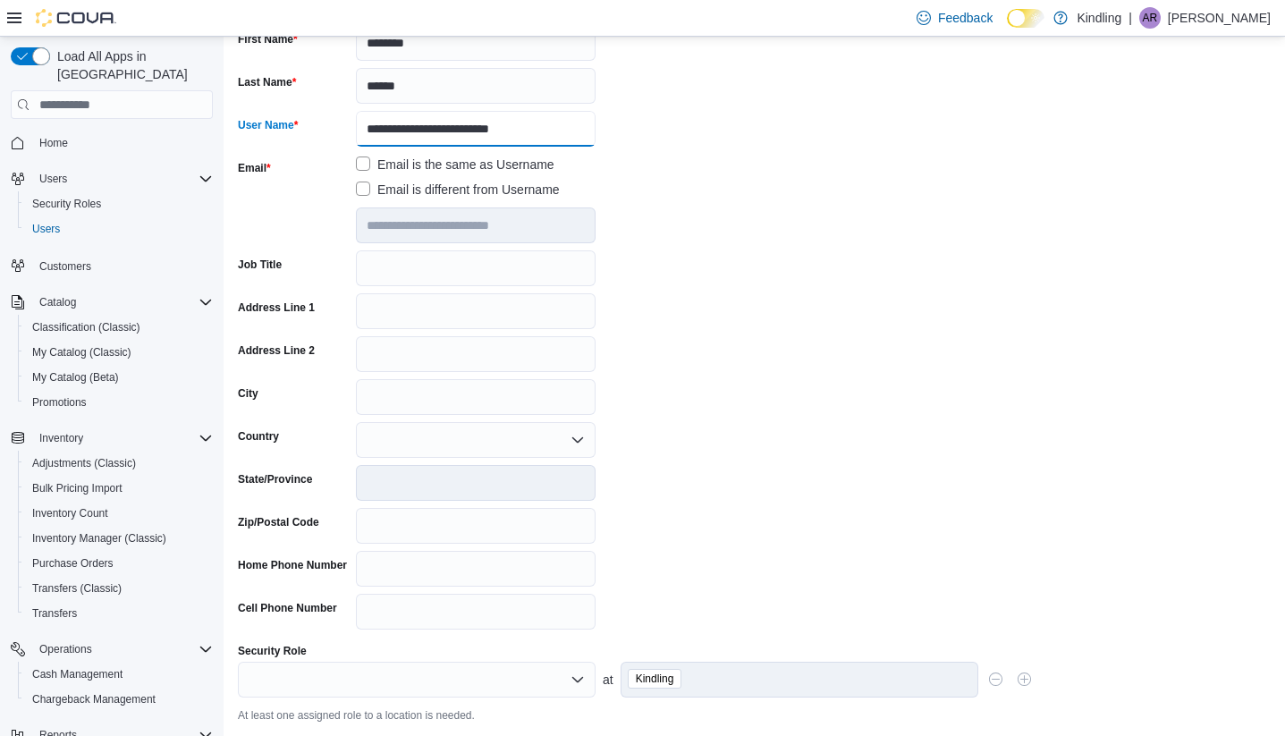
scroll to position [168, 0]
type input "**********"
click at [473, 282] on input "Job Title" at bounding box center [476, 267] width 240 height 36
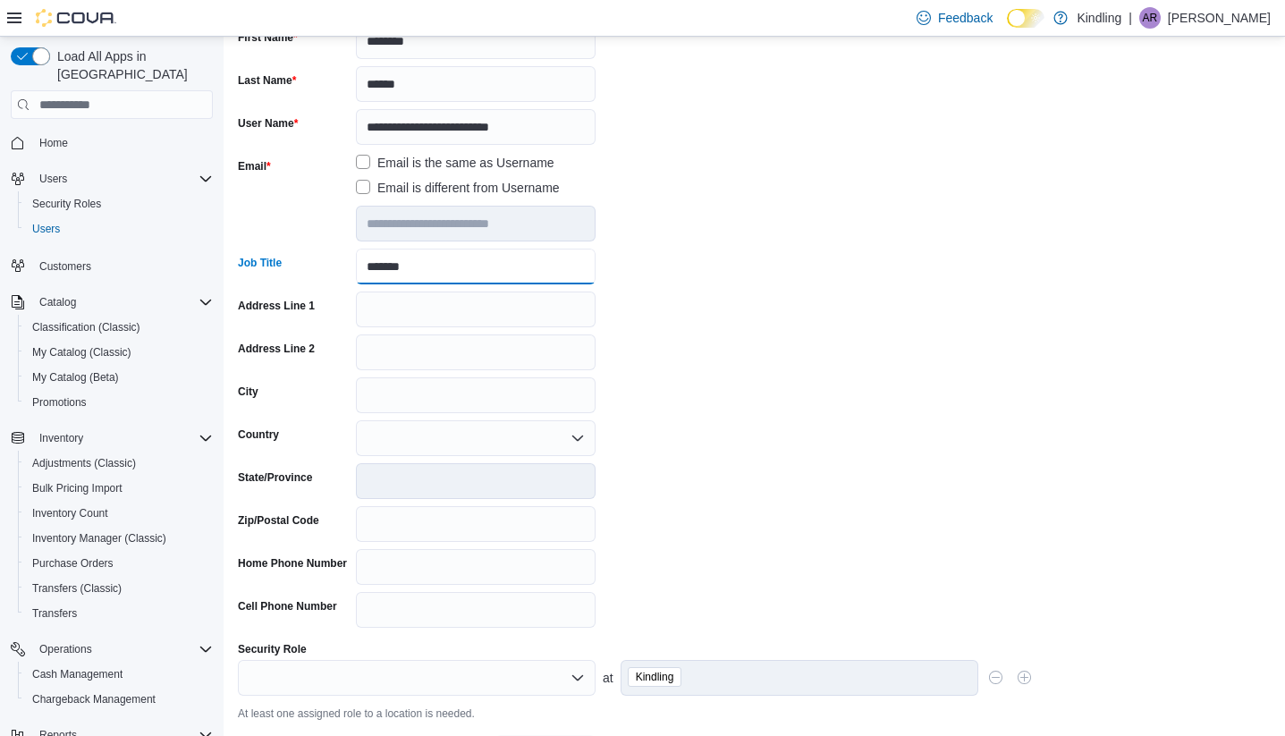
type input "*******"
click at [403, 406] on input "City" at bounding box center [476, 395] width 240 height 36
type input "*********"
click at [697, 410] on form "**********" at bounding box center [754, 378] width 1032 height 783
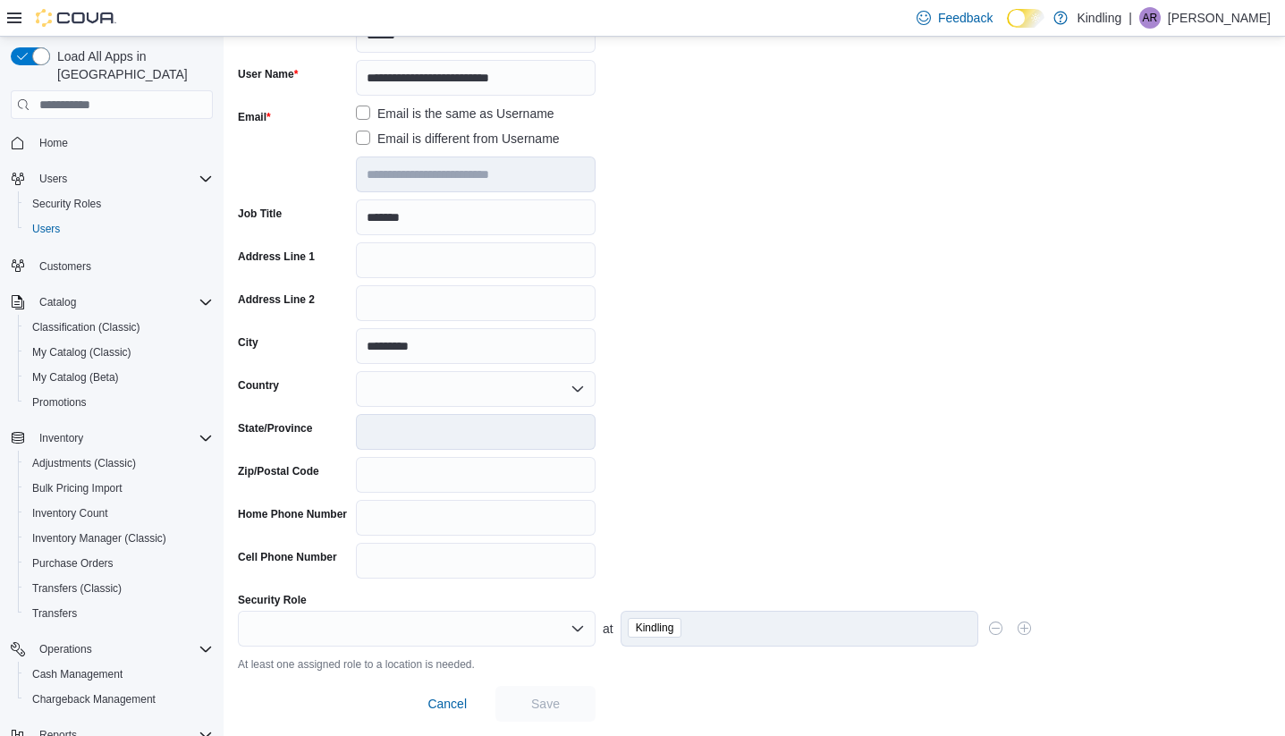
click at [527, 630] on div at bounding box center [417, 629] width 358 height 36
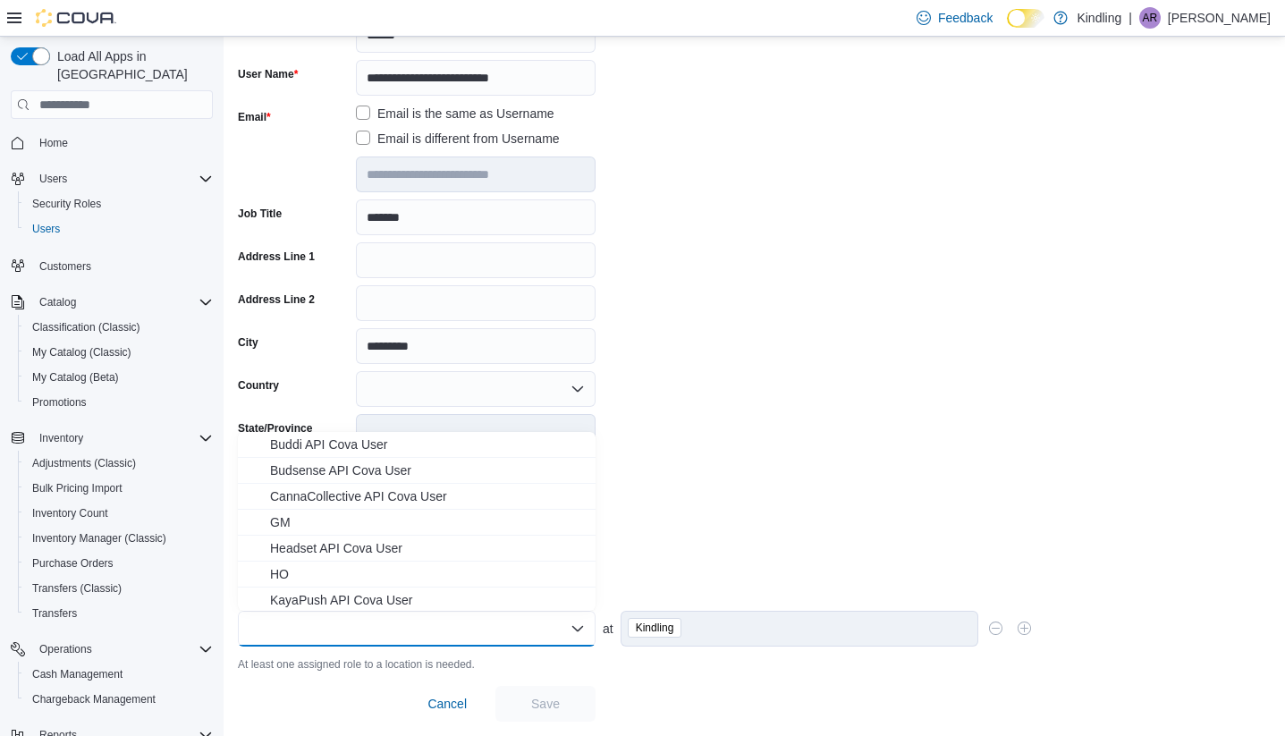
scroll to position [4, 0]
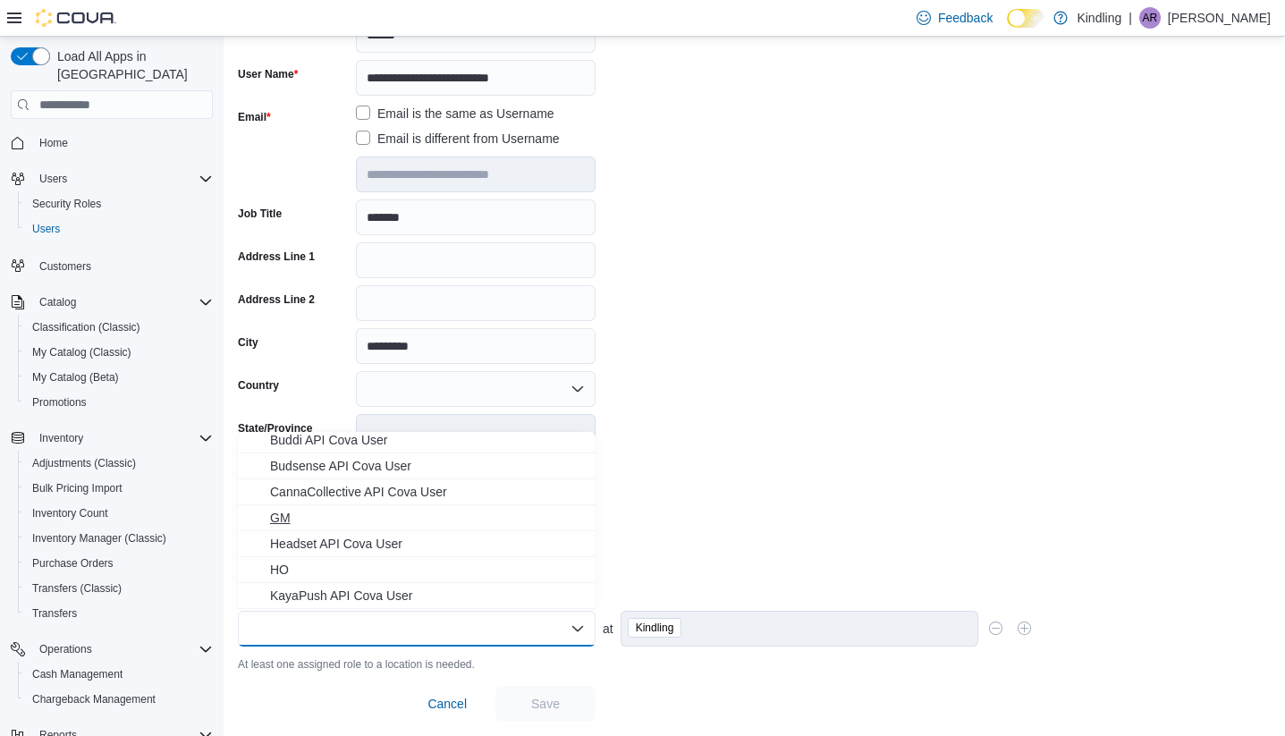
click at [357, 518] on span "GM" at bounding box center [427, 518] width 315 height 18
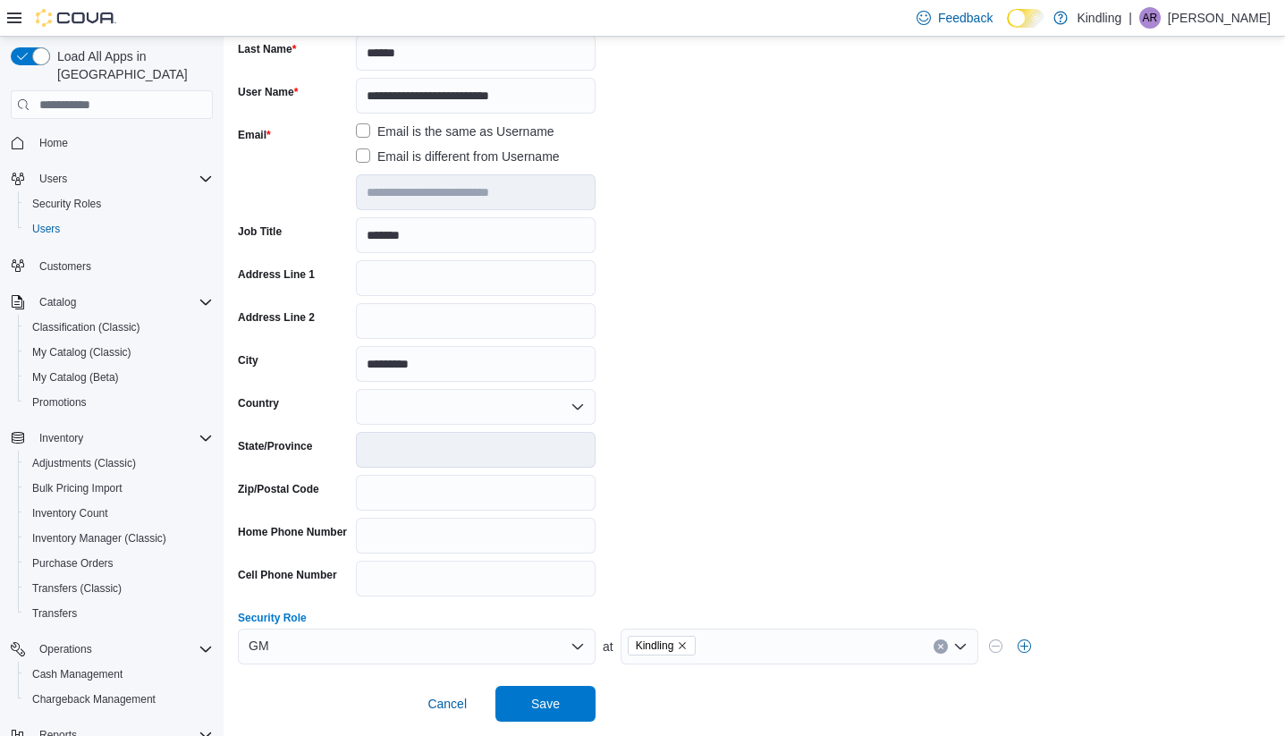
scroll to position [199, 0]
click at [1022, 645] on button "button" at bounding box center [1024, 645] width 21 height 21
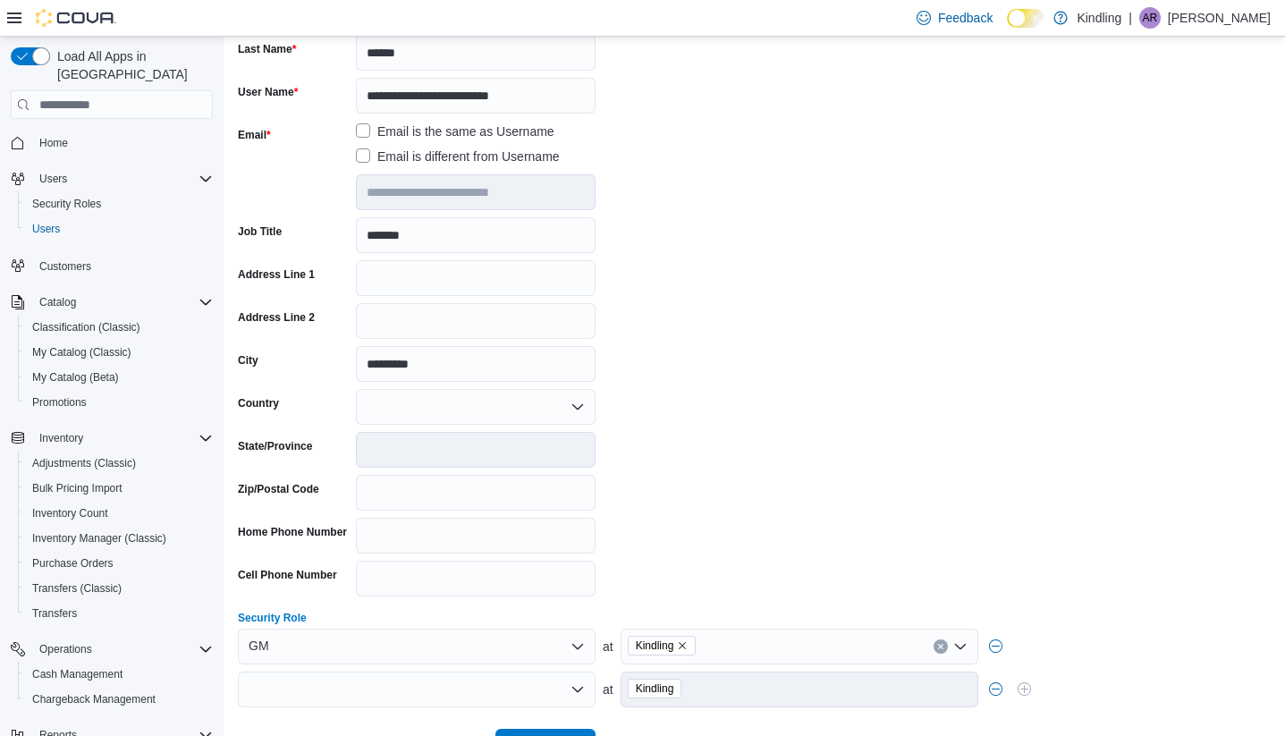
scroll to position [242, 0]
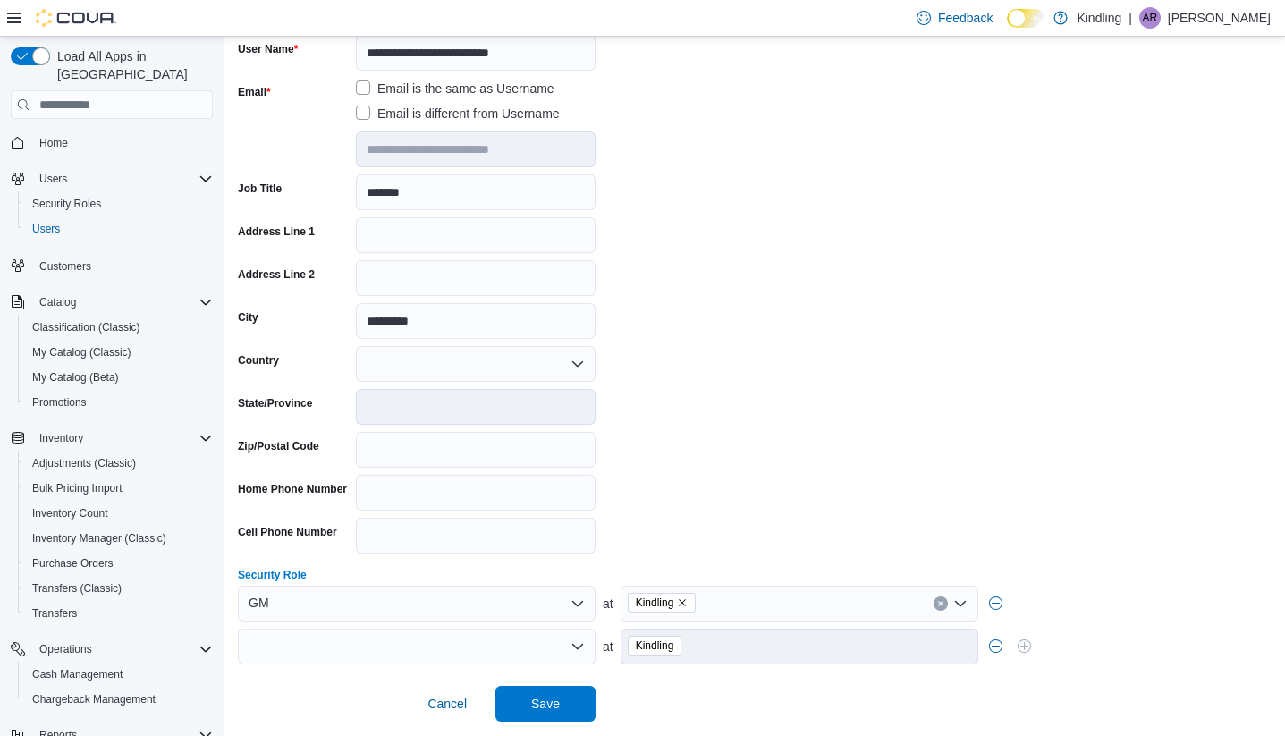
click at [464, 645] on div at bounding box center [417, 646] width 358 height 36
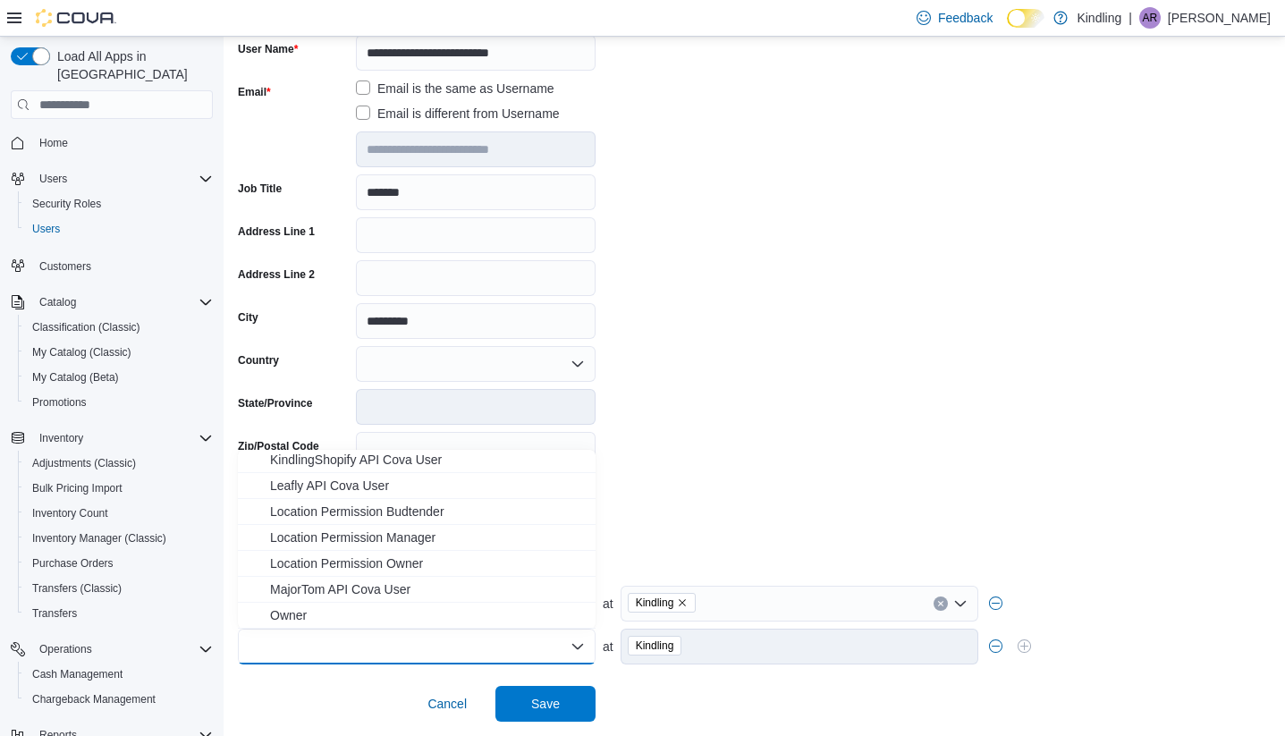
scroll to position [237, 0]
click at [403, 539] on span "Location Permission Manager" at bounding box center [427, 536] width 315 height 18
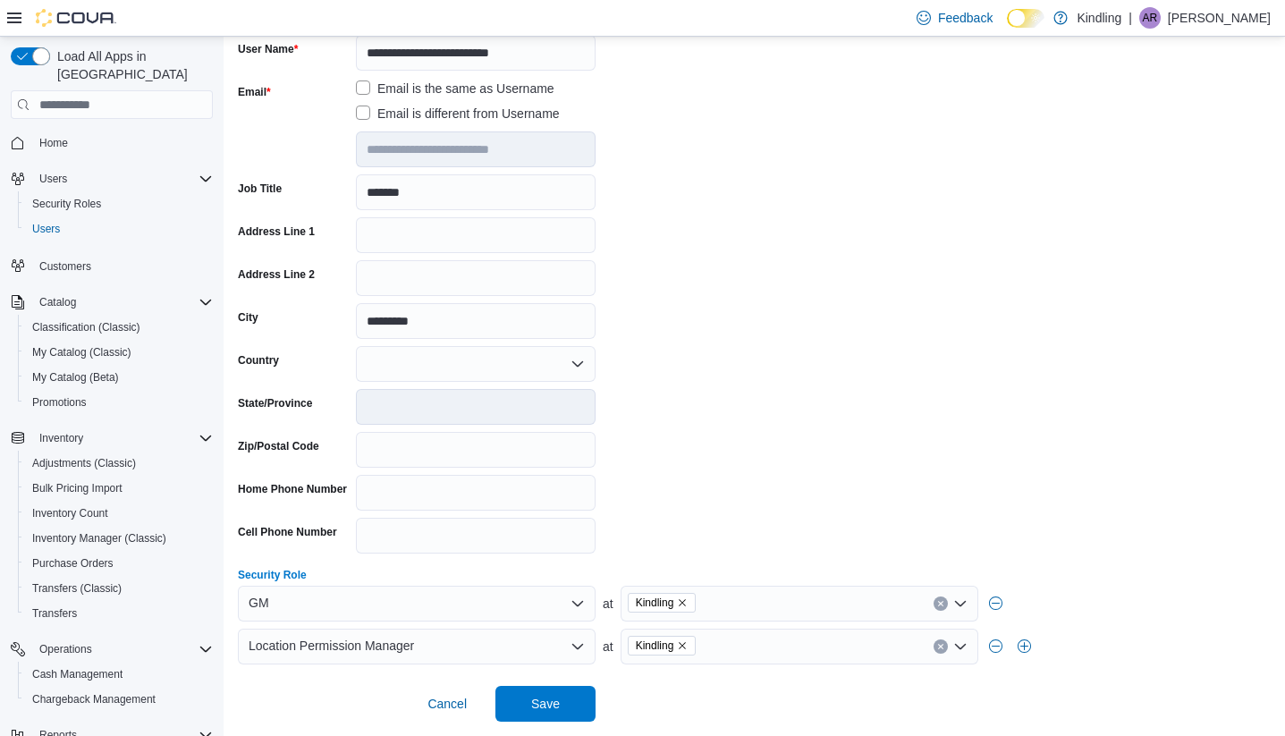
click at [686, 645] on icon "Remove Kindling from selection in this group" at bounding box center [682, 645] width 7 height 7
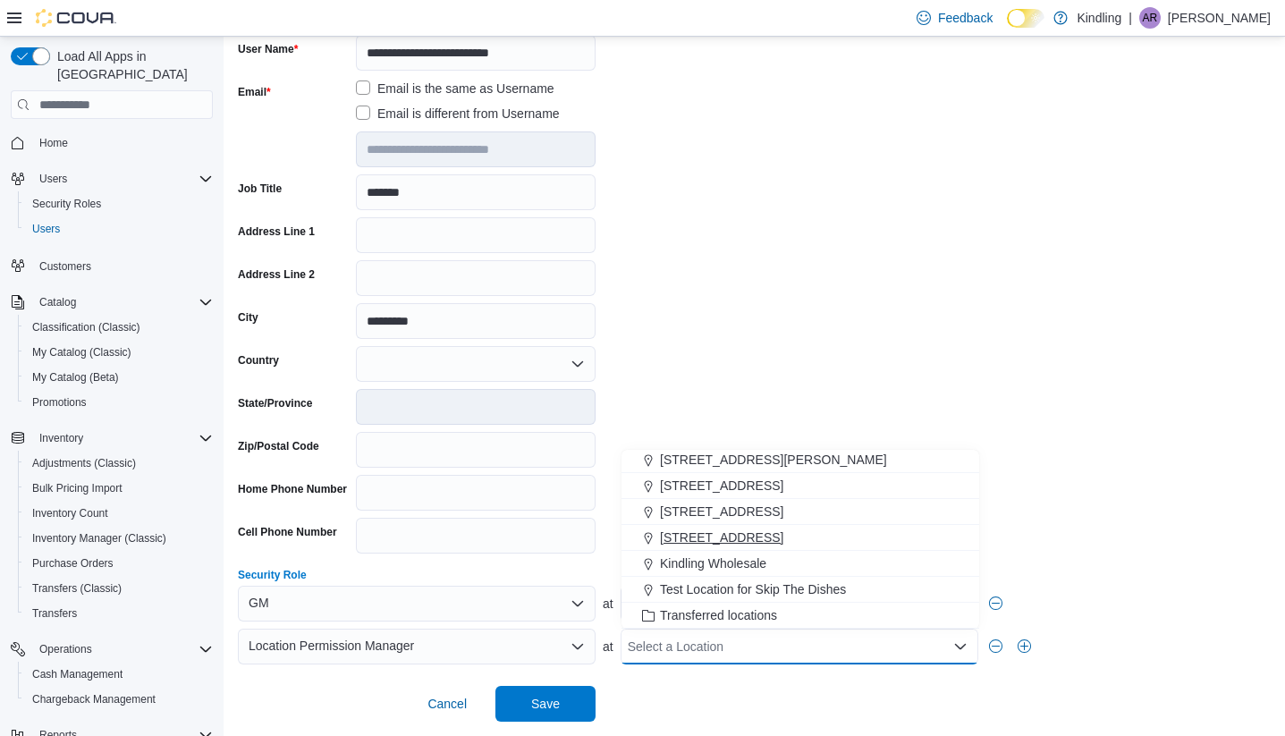
click at [742, 538] on span "[STREET_ADDRESS]" at bounding box center [721, 537] width 123 height 18
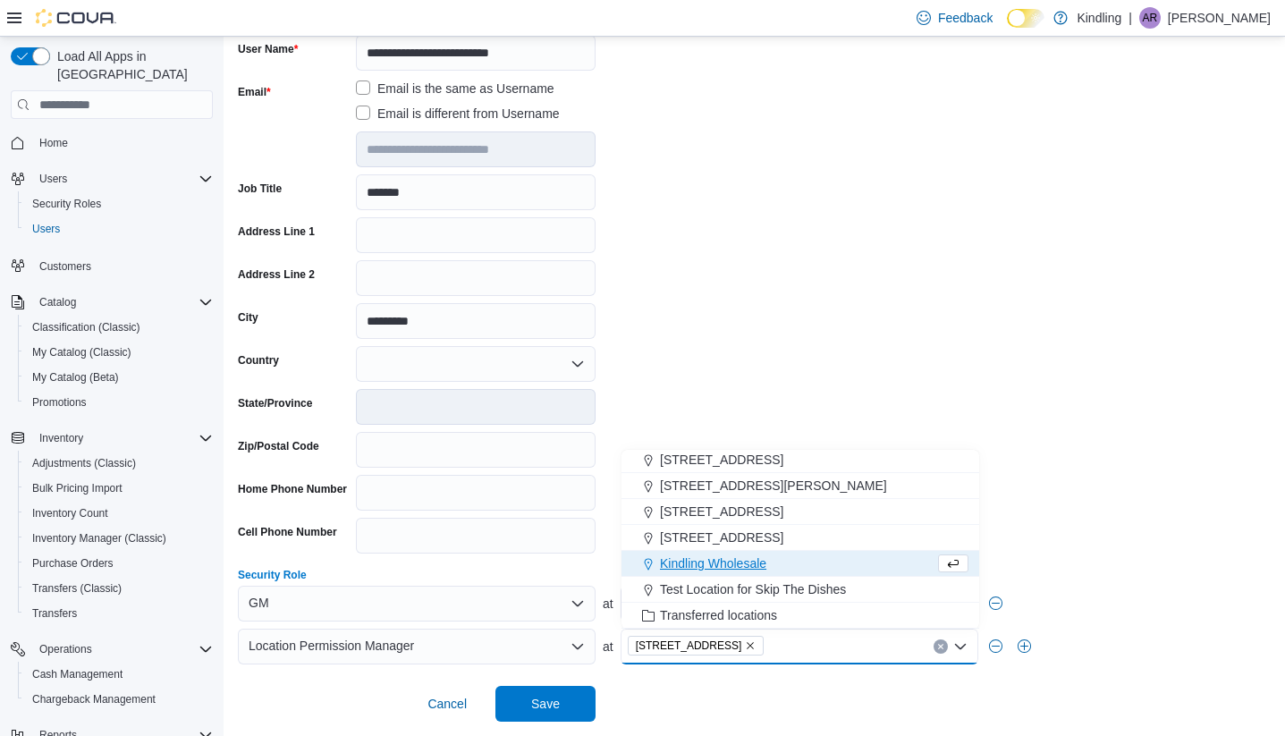
scroll to position [132, 0]
click at [731, 490] on span "[STREET_ADDRESS][PERSON_NAME]" at bounding box center [773, 485] width 227 height 18
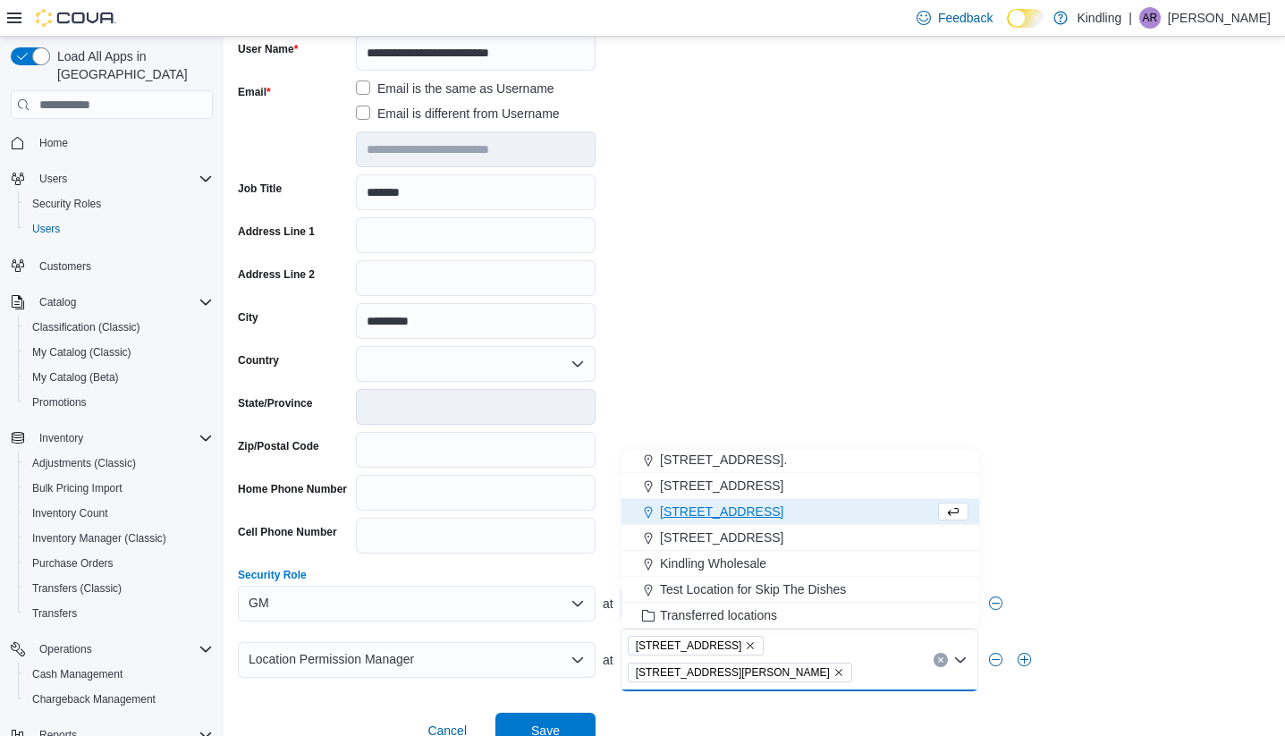
scroll to position [106, 0]
click at [901, 296] on form "**********" at bounding box center [754, 330] width 1032 height 835
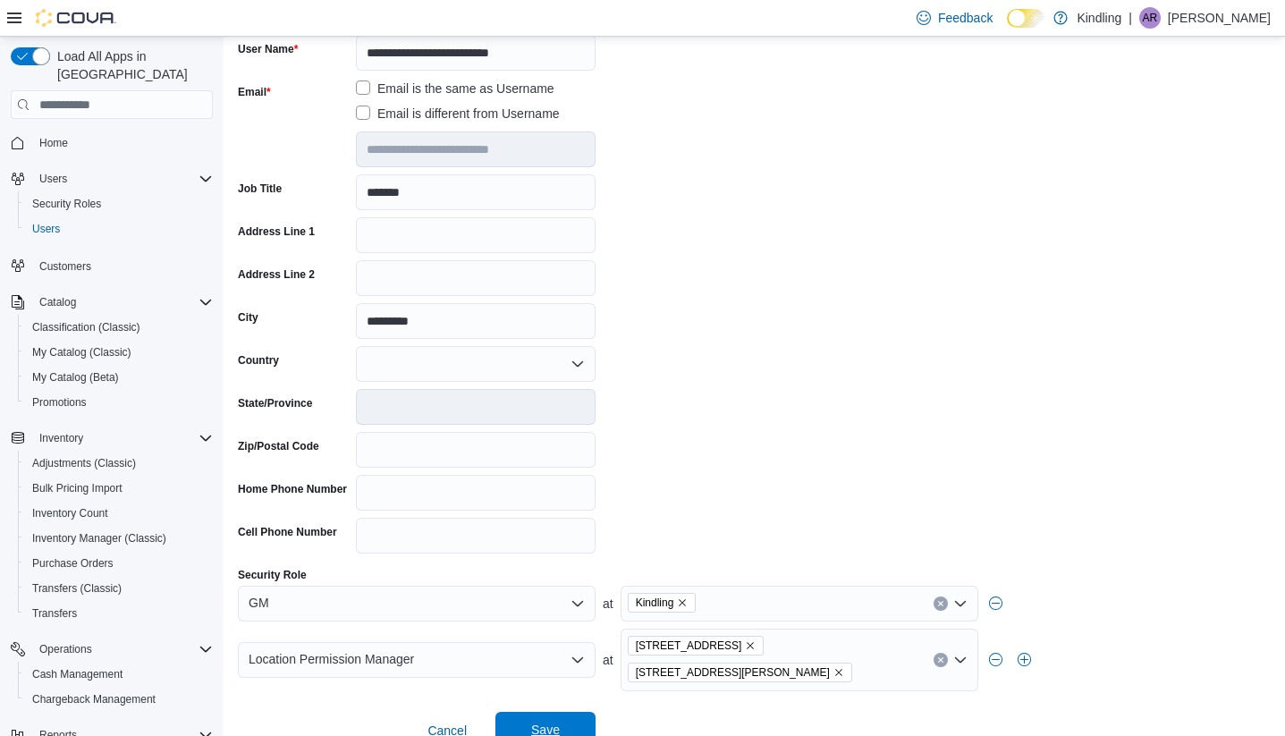
click at [554, 720] on span "Save" at bounding box center [545, 729] width 29 height 18
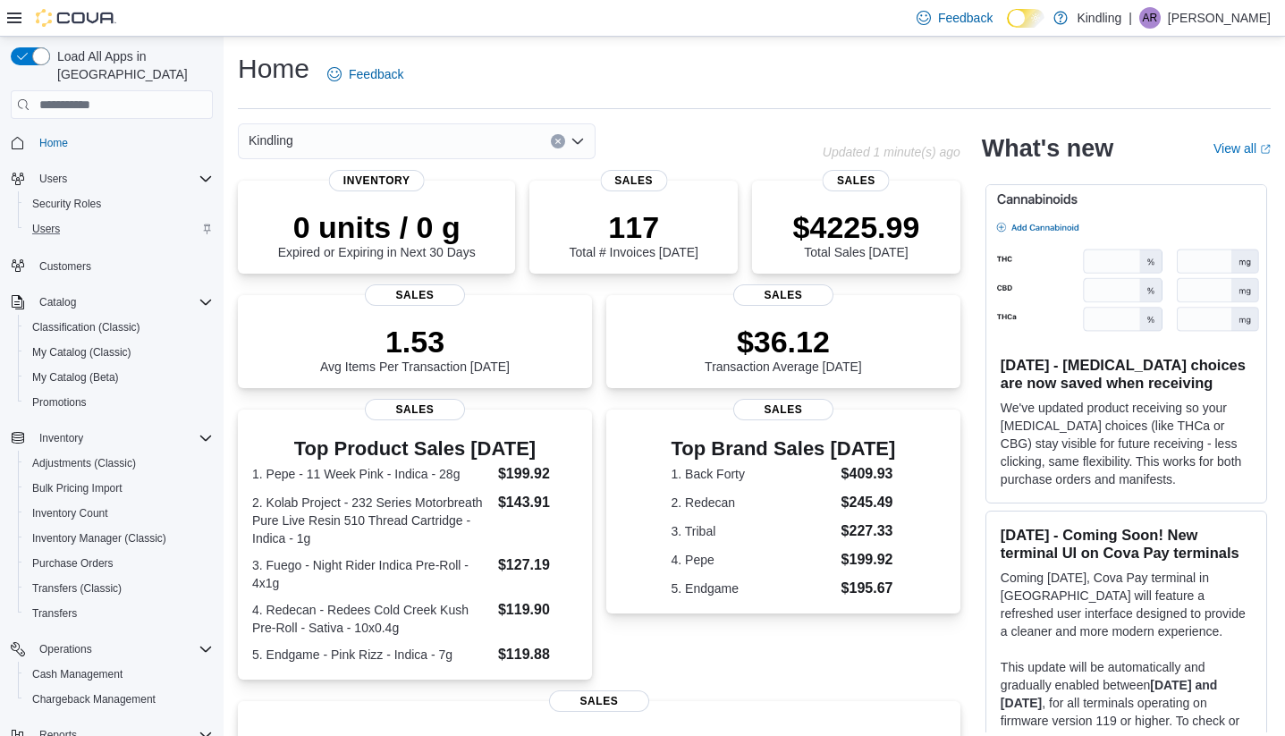
click at [107, 218] on div "Users" at bounding box center [119, 228] width 188 height 21
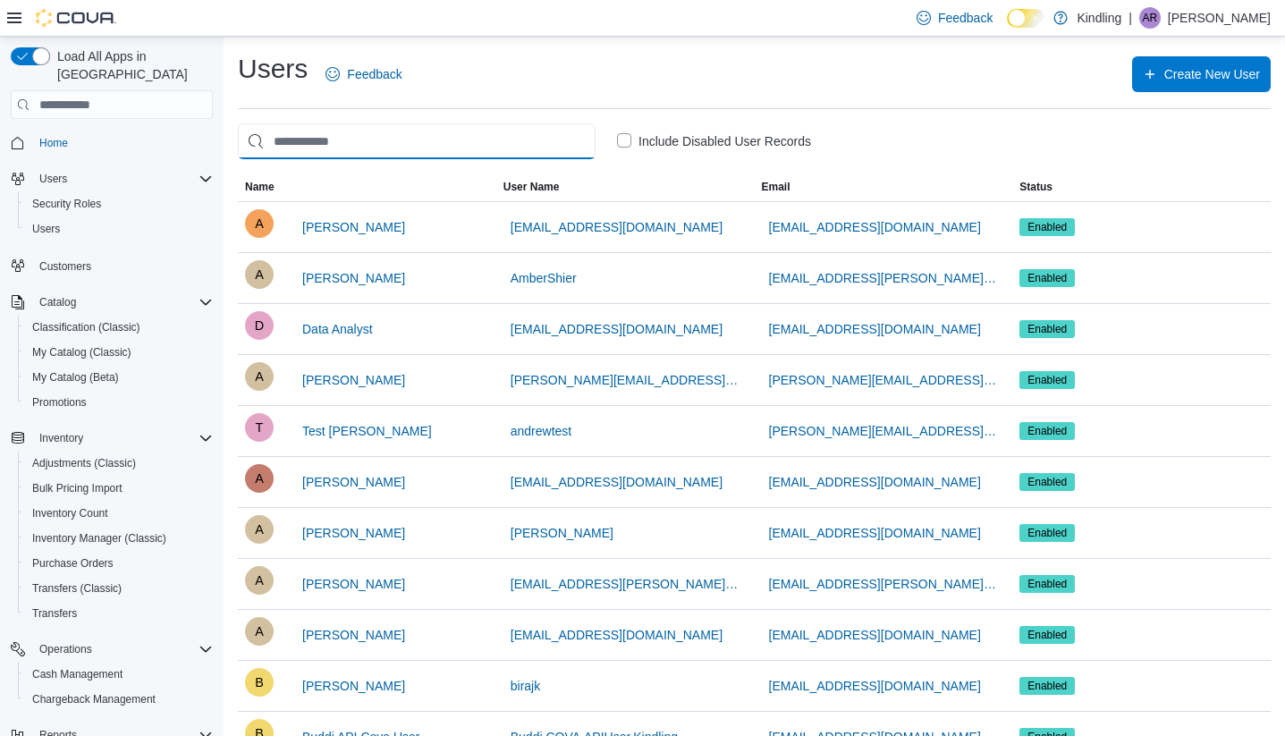
click at [347, 144] on input "search" at bounding box center [417, 141] width 358 height 36
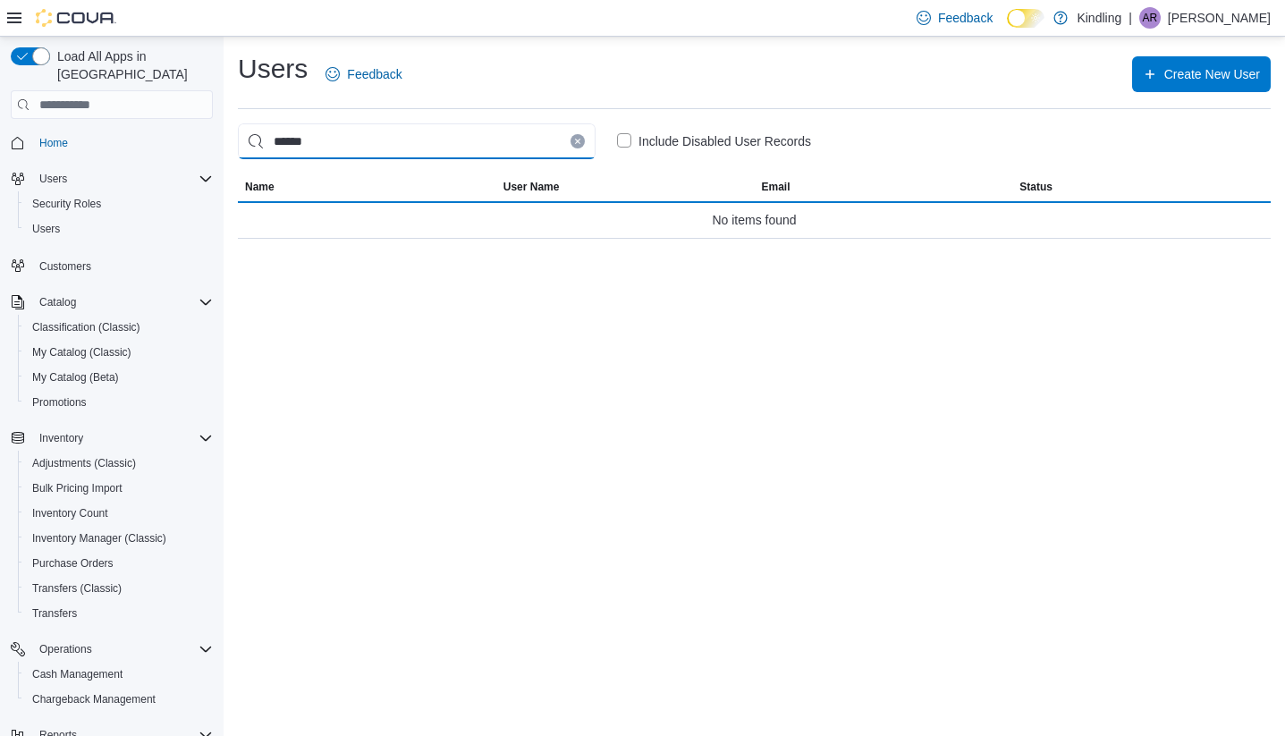
type input "******"
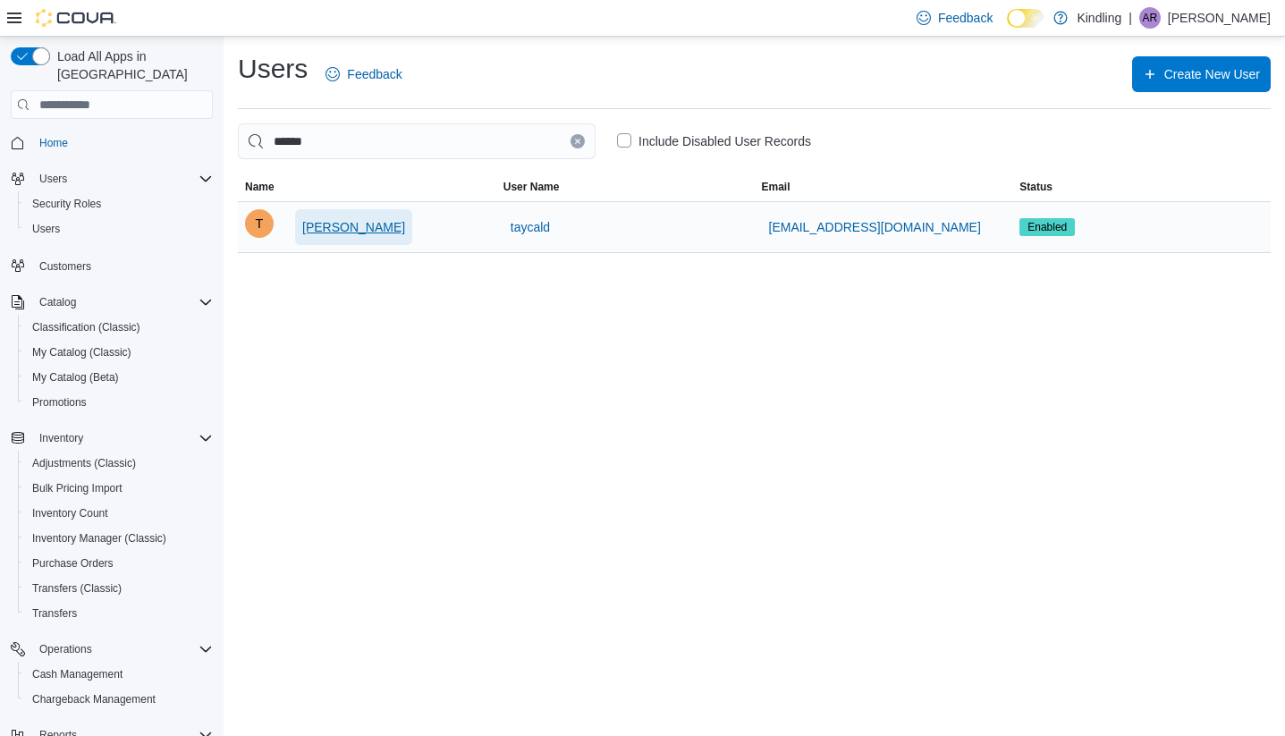
click at [360, 227] on span "[PERSON_NAME]" at bounding box center [353, 227] width 103 height 18
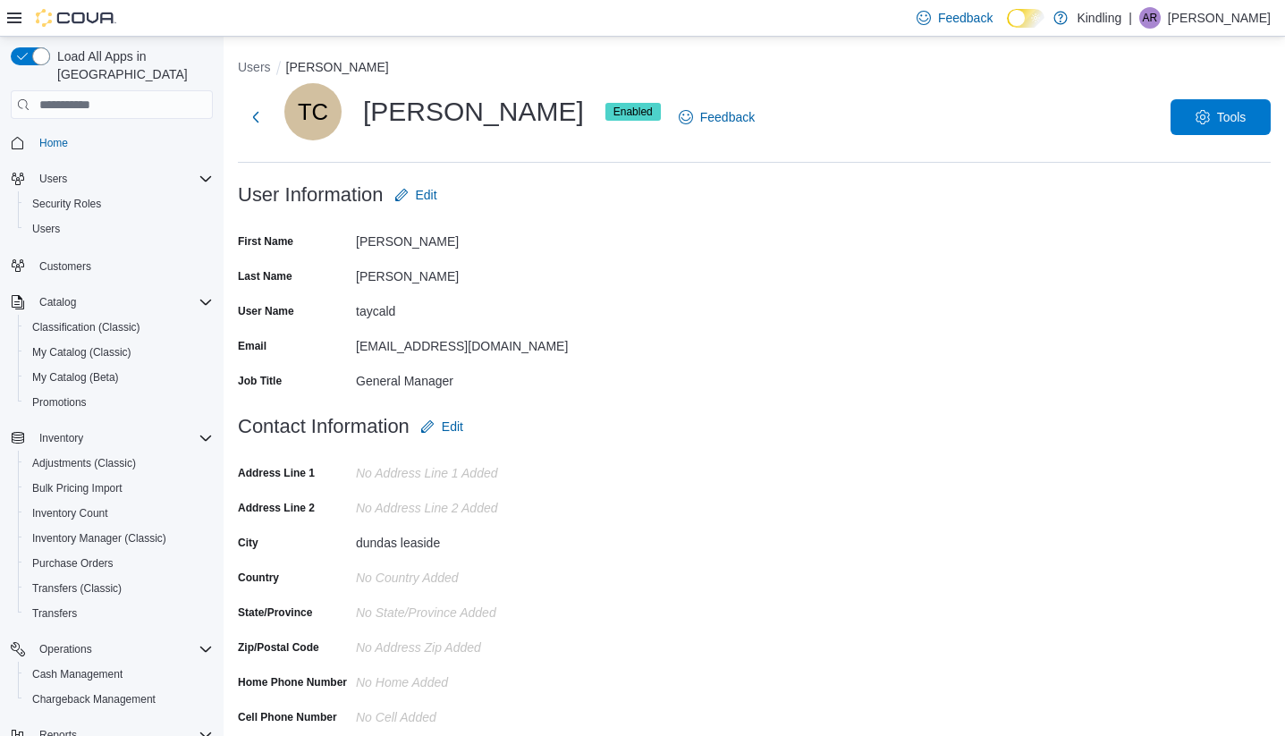
scroll to position [163, 0]
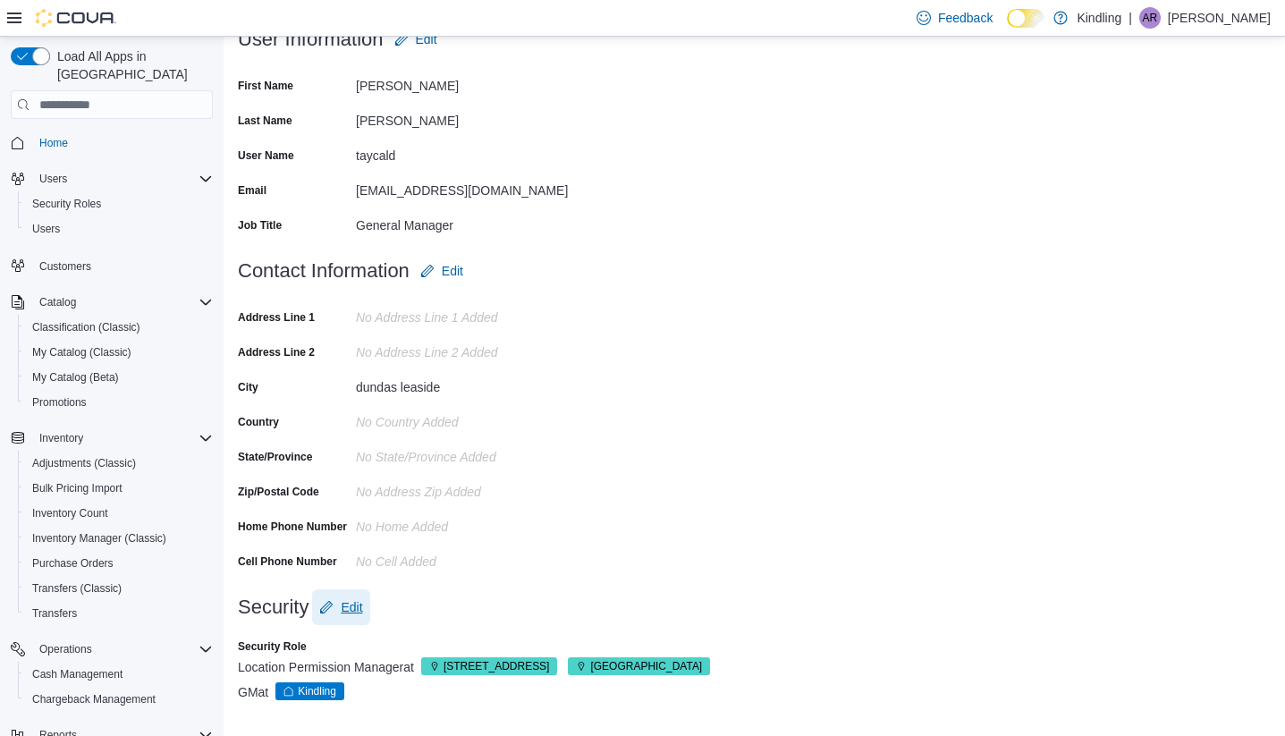
click at [357, 607] on span "Edit" at bounding box center [351, 607] width 21 height 18
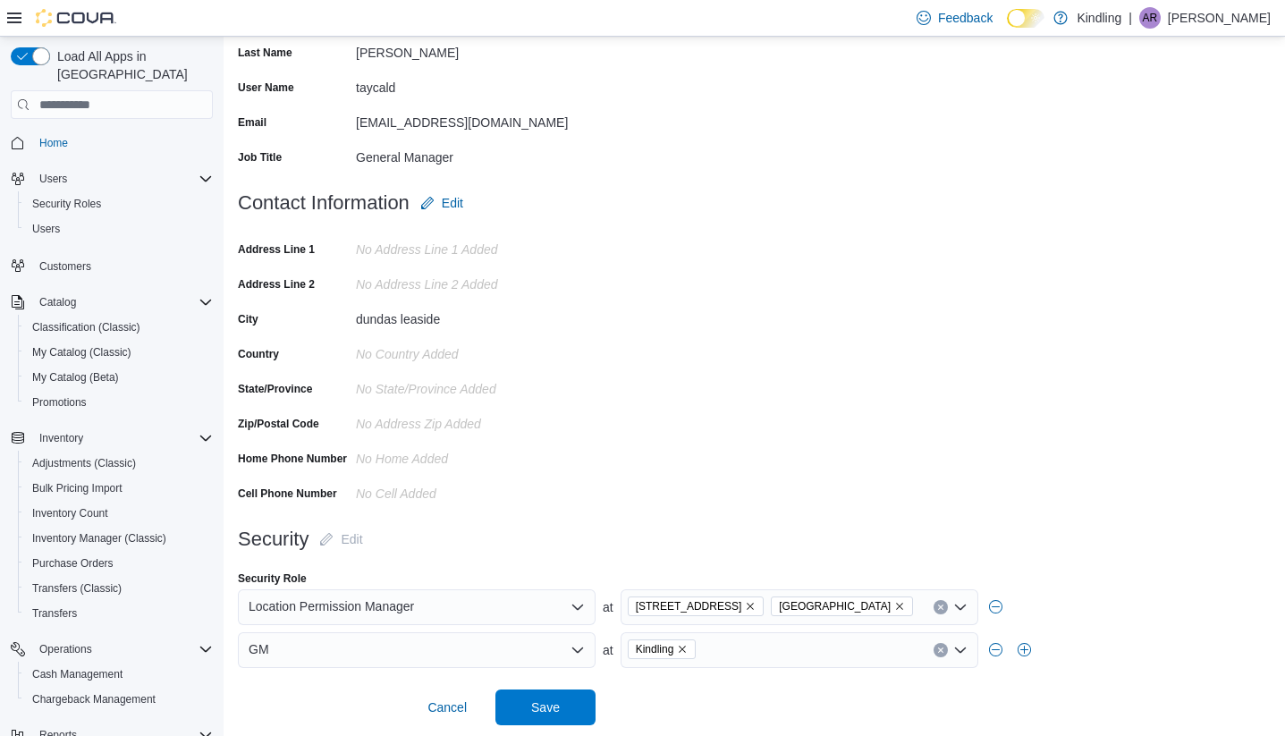
scroll to position [261, 0]
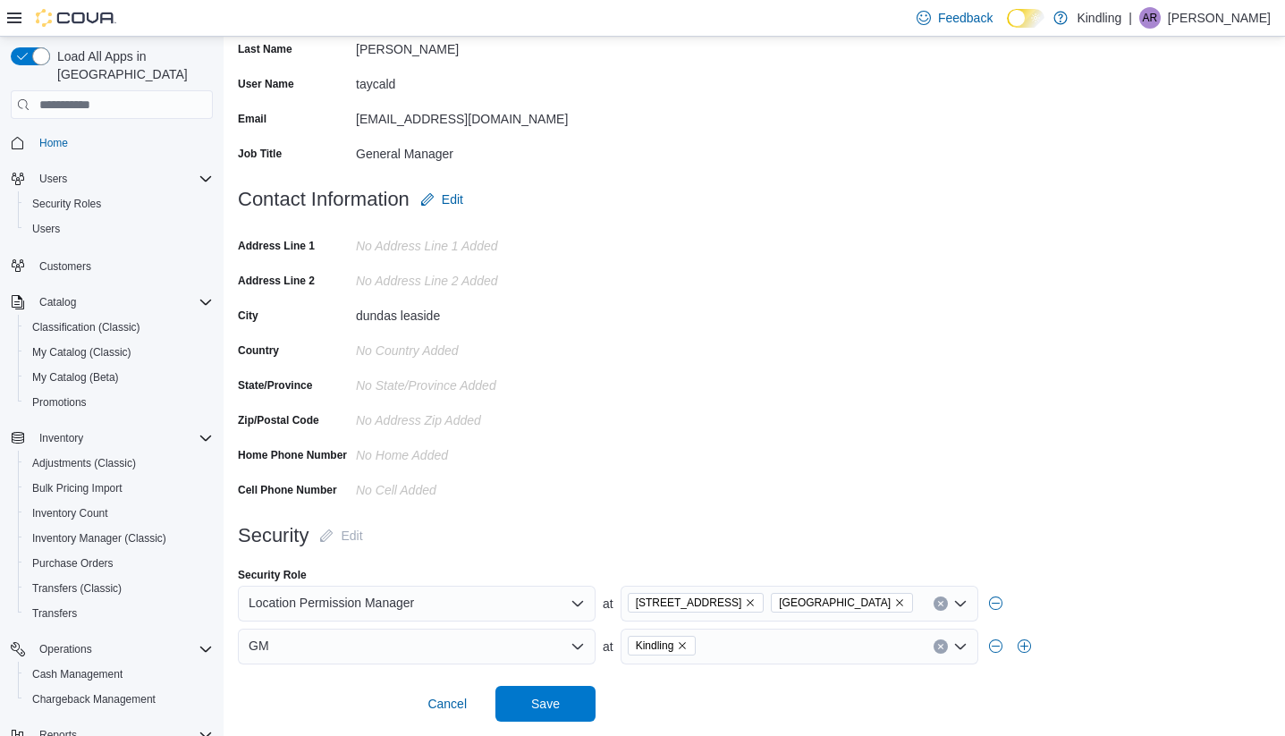
click at [469, 642] on div "GM" at bounding box center [417, 646] width 358 height 36
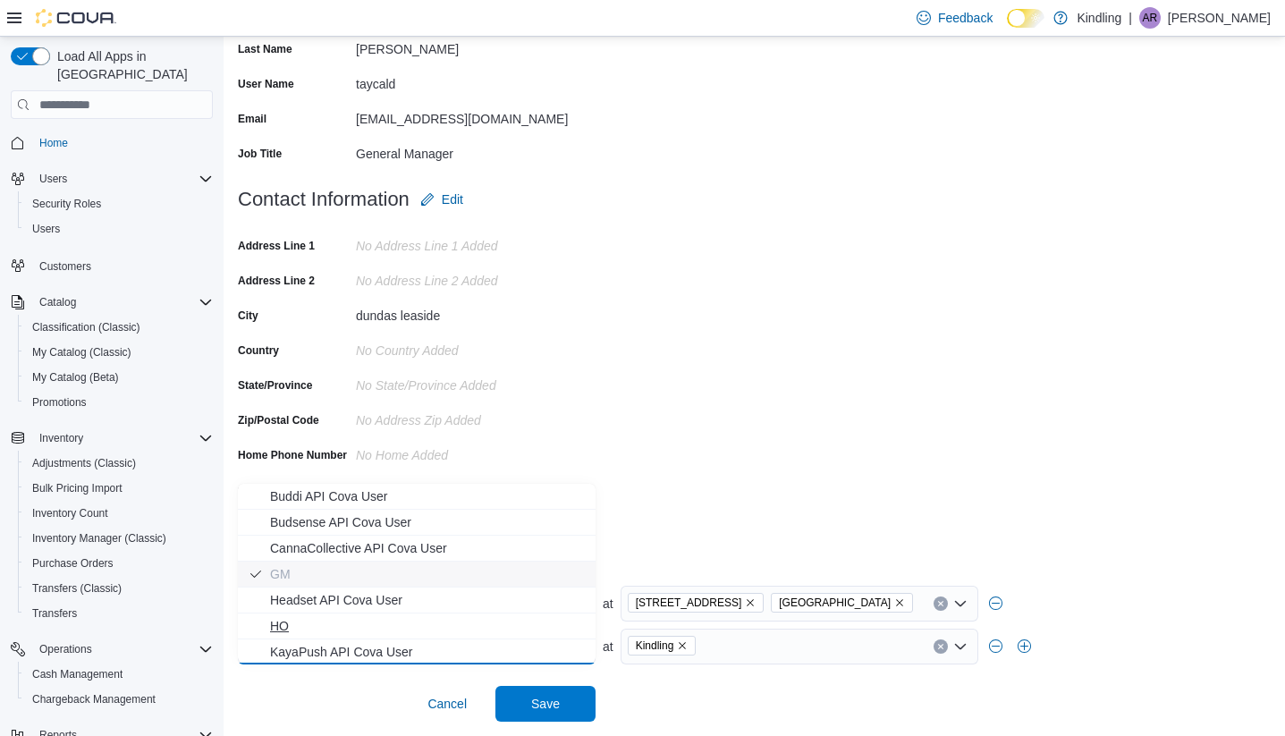
click at [469, 617] on span "HO" at bounding box center [427, 626] width 315 height 18
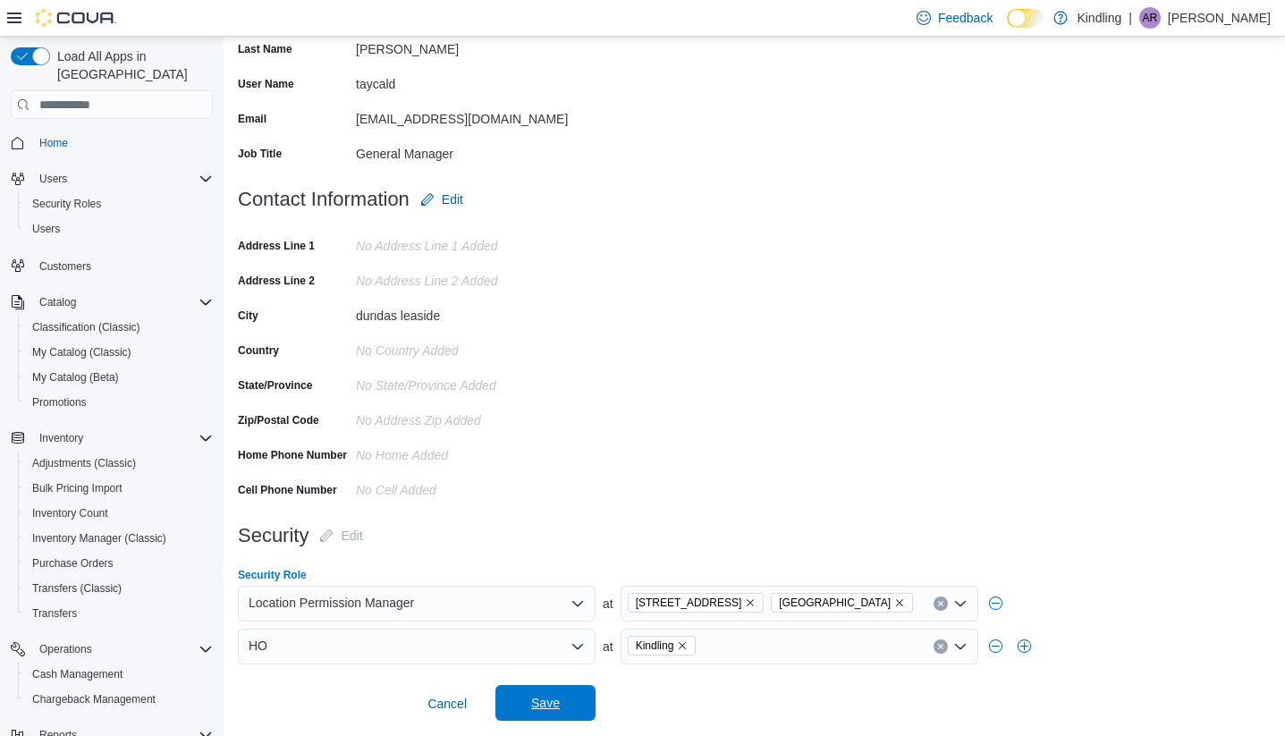
click at [557, 695] on span "Save" at bounding box center [545, 703] width 29 height 18
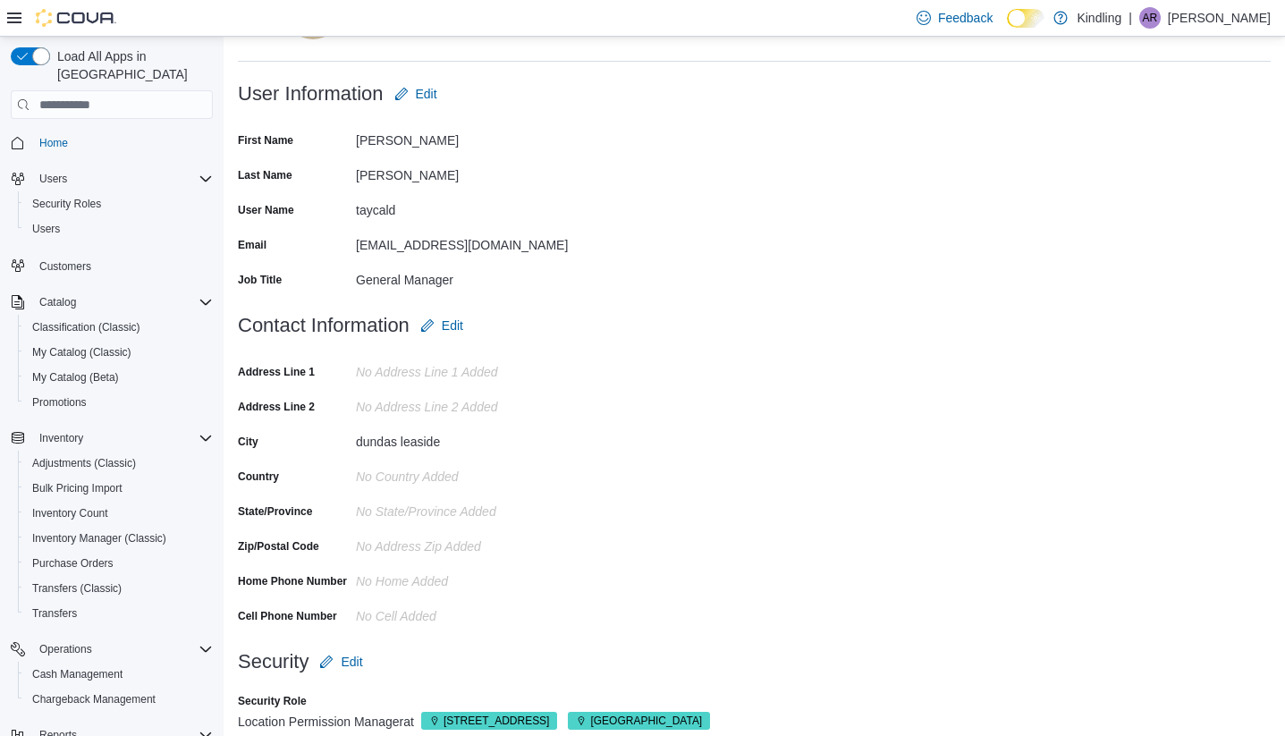
scroll to position [0, 0]
